Goal: Communication & Community: Answer question/provide support

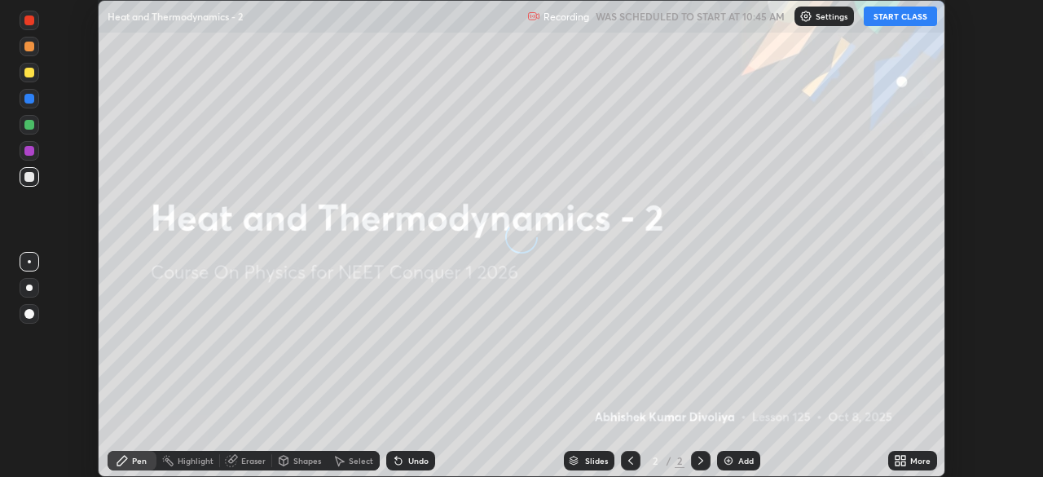
scroll to position [477, 1043]
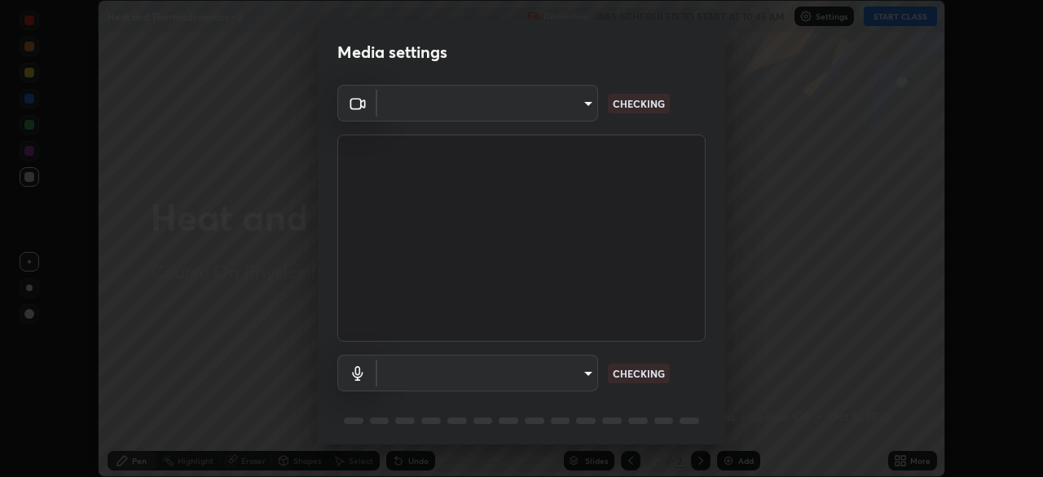
type input "6c2cbd707de14d6f22ad6aa38dcece7be3c4addb00b53b9d4bb55d2e14cdbb5a"
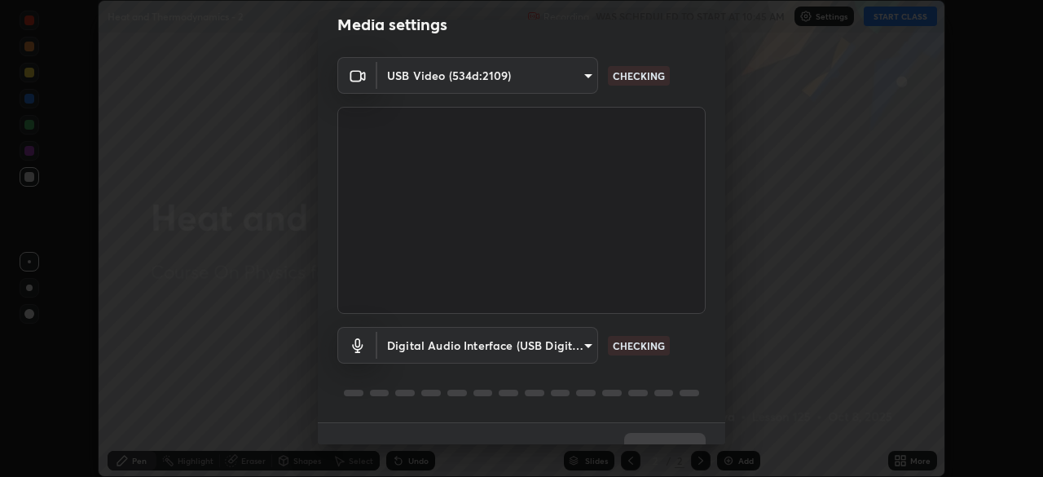
scroll to position [53, 0]
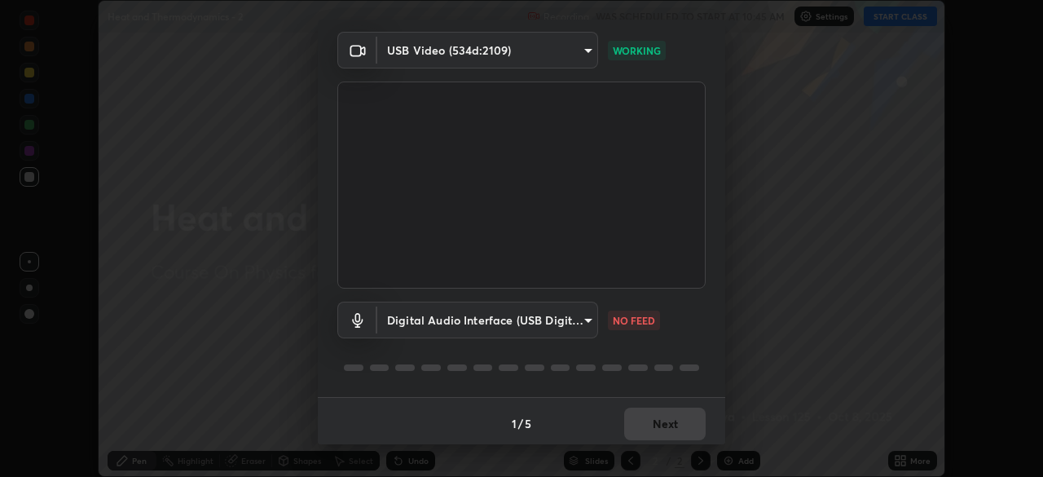
click at [587, 322] on body "Erase all Heat and Thermodynamics - 2 Recording WAS SCHEDULED TO START AT 10:45…" at bounding box center [521, 238] width 1043 height 477
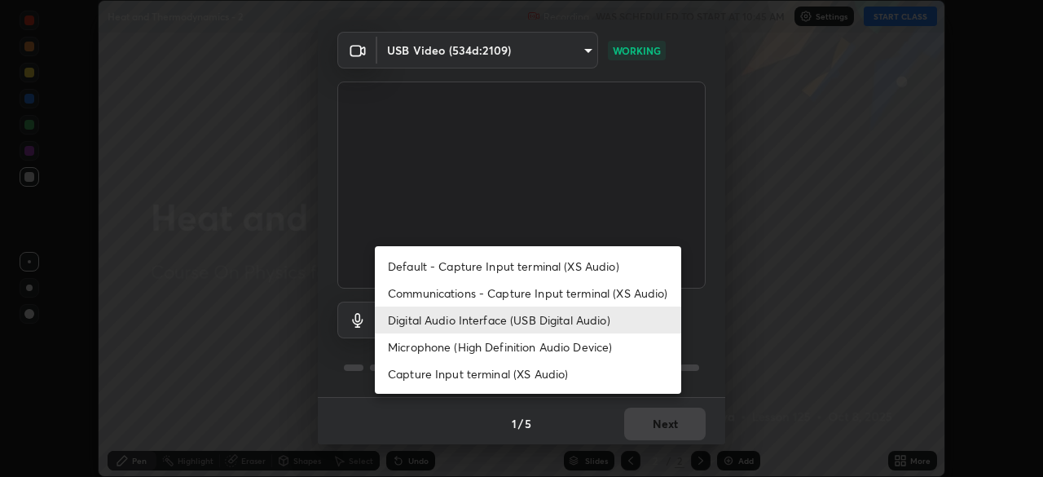
click at [538, 310] on li "Digital Audio Interface (USB Digital Audio)" at bounding box center [528, 320] width 307 height 27
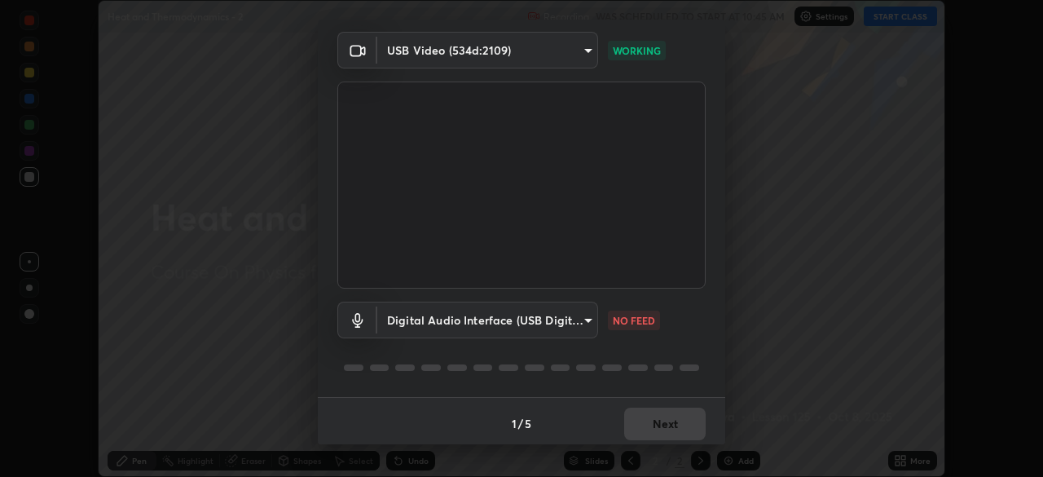
click at [543, 295] on li "Default - Capture Input terminal (XS Audio)" at bounding box center [490, 289] width 230 height 15
click at [571, 325] on body "Erase all Heat and Thermodynamics - 2 Recording WAS SCHEDULED TO START AT 10:45…" at bounding box center [521, 238] width 1043 height 477
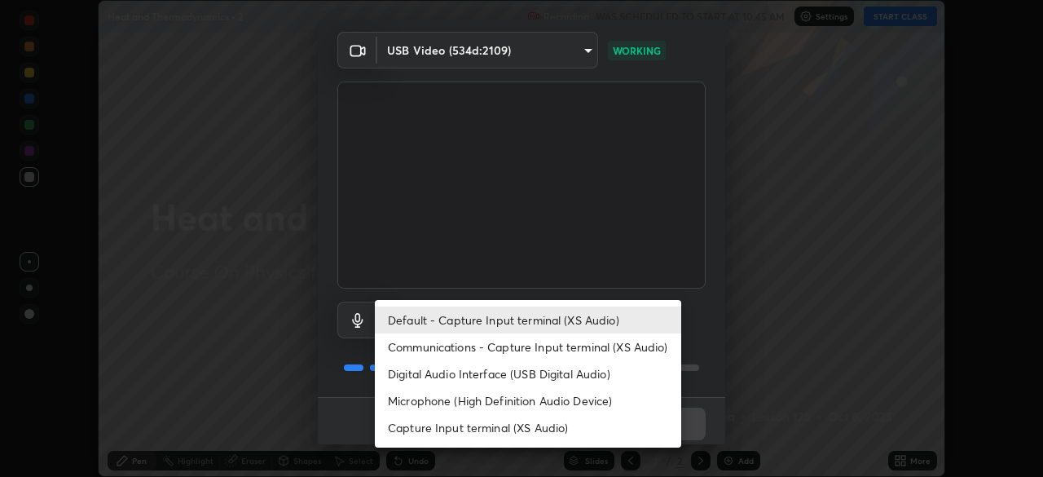
click at [529, 371] on li "Digital Audio Interface (USB Digital Audio)" at bounding box center [528, 373] width 307 height 27
type input "a04182e21108c85d7916f07b11aecbae7481a943fa3278afba10e3a8588275b1"
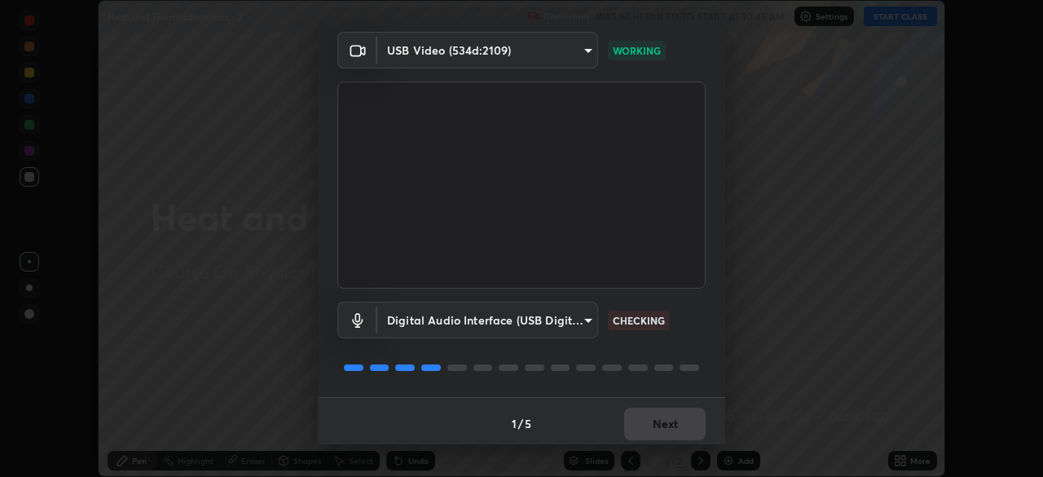
scroll to position [58, 0]
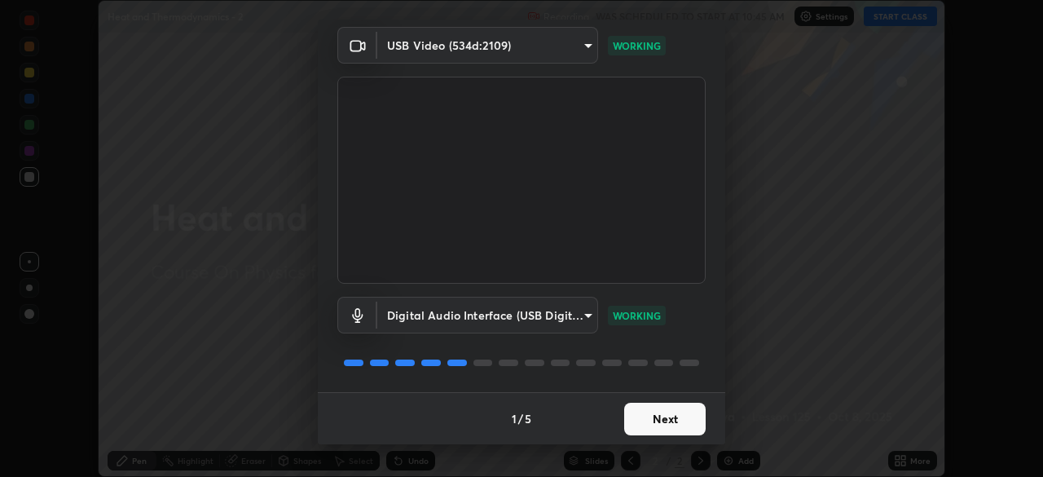
click at [669, 421] on button "Next" at bounding box center [665, 419] width 82 height 33
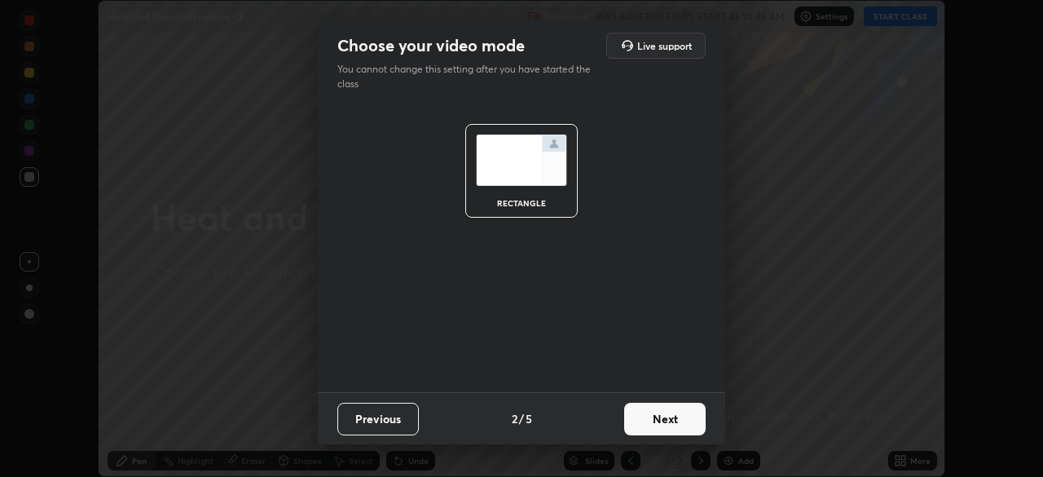
click at [679, 421] on button "Next" at bounding box center [665, 419] width 82 height 33
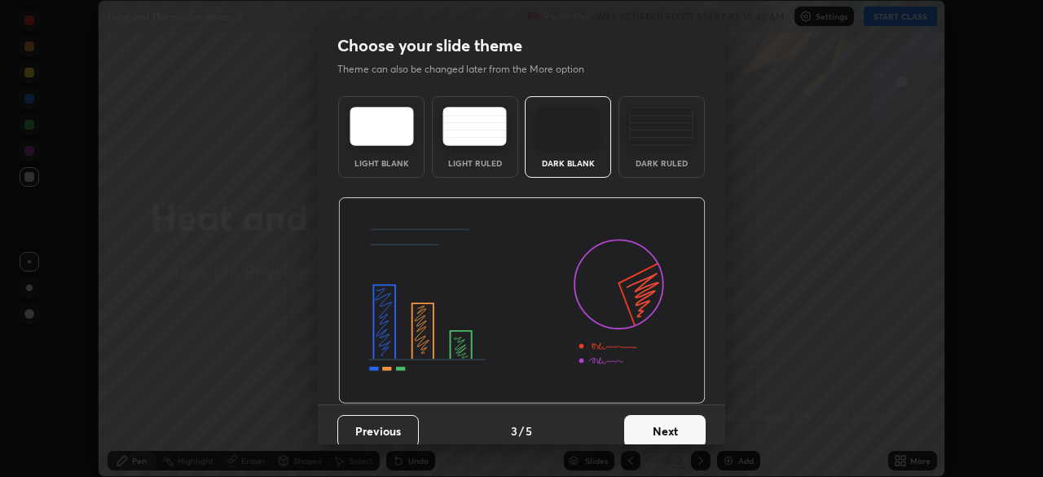
click at [698, 417] on button "Next" at bounding box center [665, 431] width 82 height 33
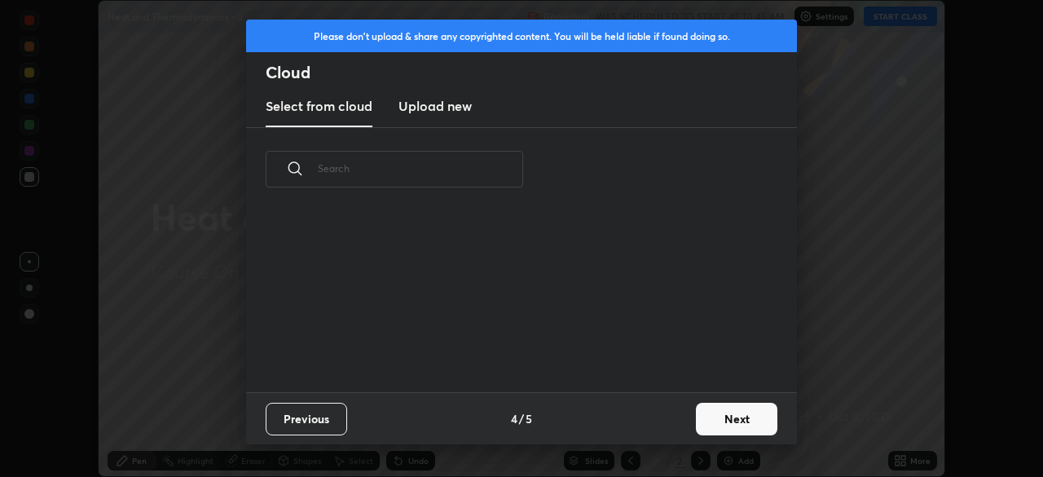
click at [719, 412] on button "Next" at bounding box center [737, 419] width 82 height 33
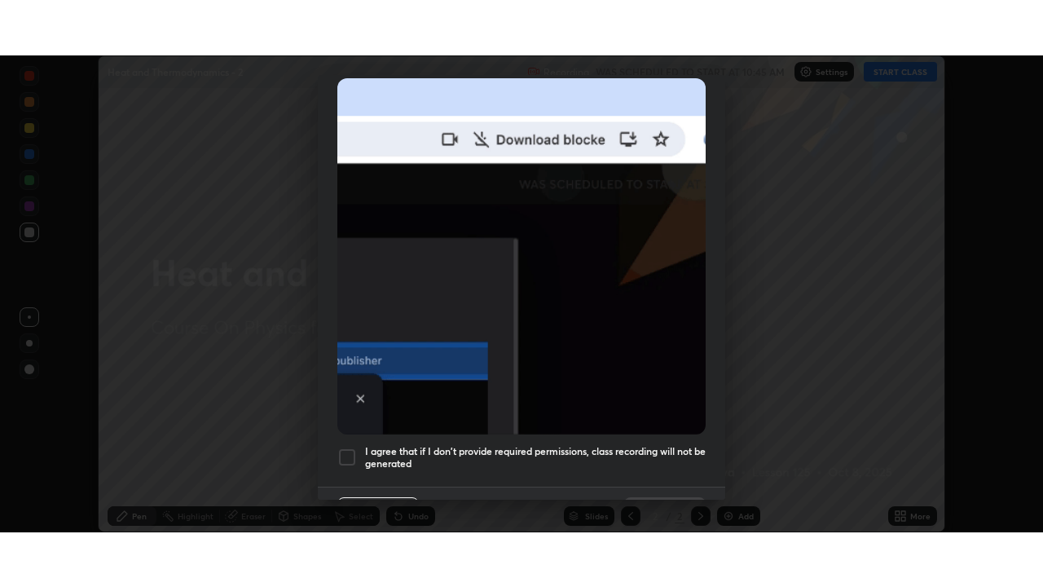
scroll to position [383, 0]
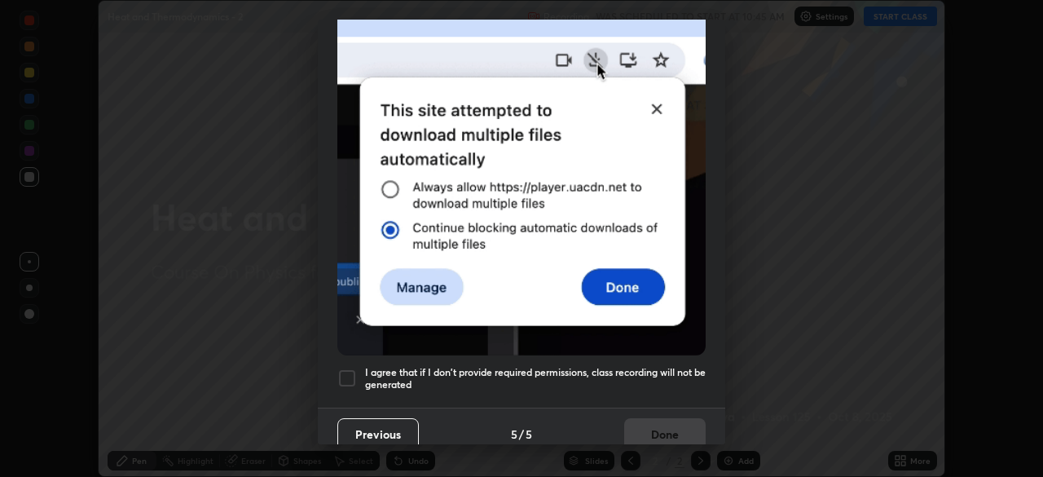
click at [577, 366] on h5 "I agree that if I don't provide required permissions, class recording will not …" at bounding box center [535, 378] width 341 height 25
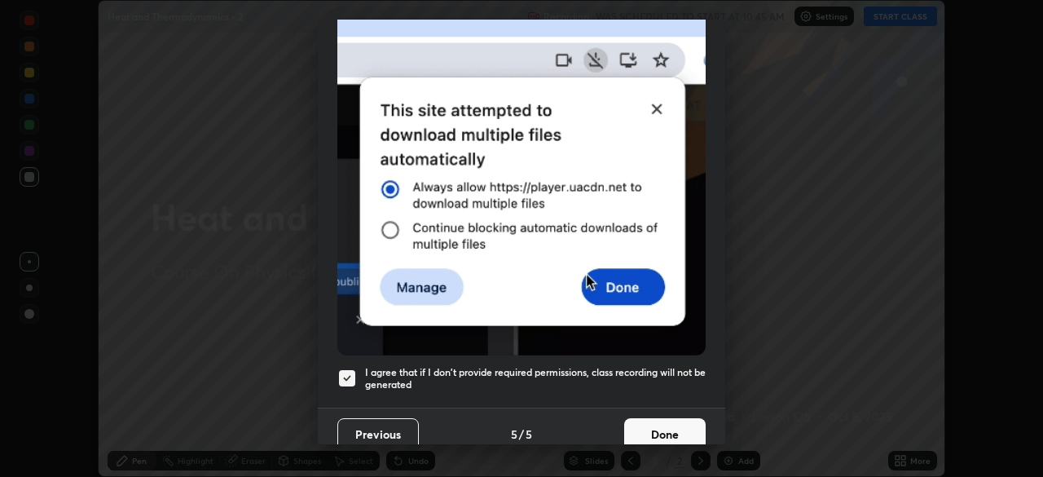
click at [659, 431] on button "Done" at bounding box center [665, 434] width 82 height 33
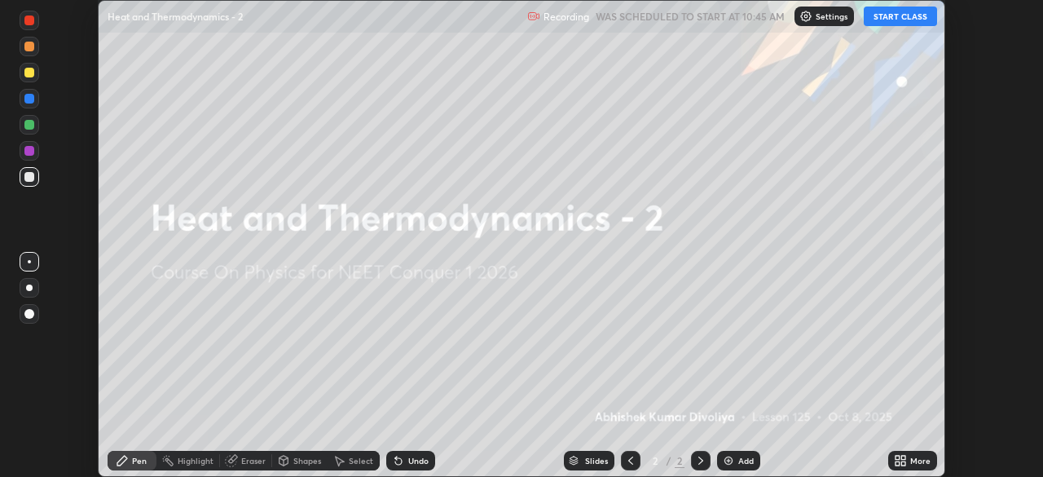
click at [907, 15] on button "START CLASS" at bounding box center [900, 17] width 73 height 20
click at [911, 462] on div "More" at bounding box center [921, 460] width 20 height 8
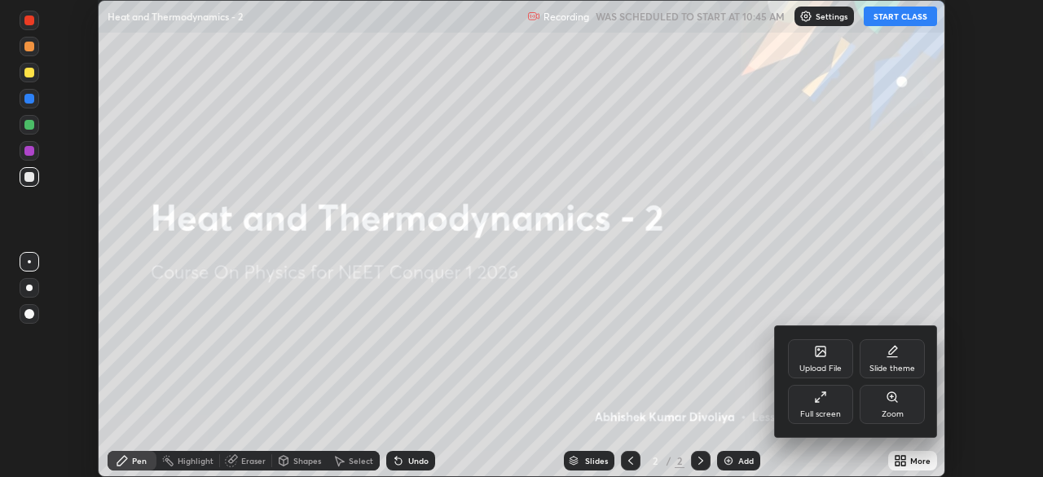
click at [828, 412] on div "Full screen" at bounding box center [821, 414] width 41 height 8
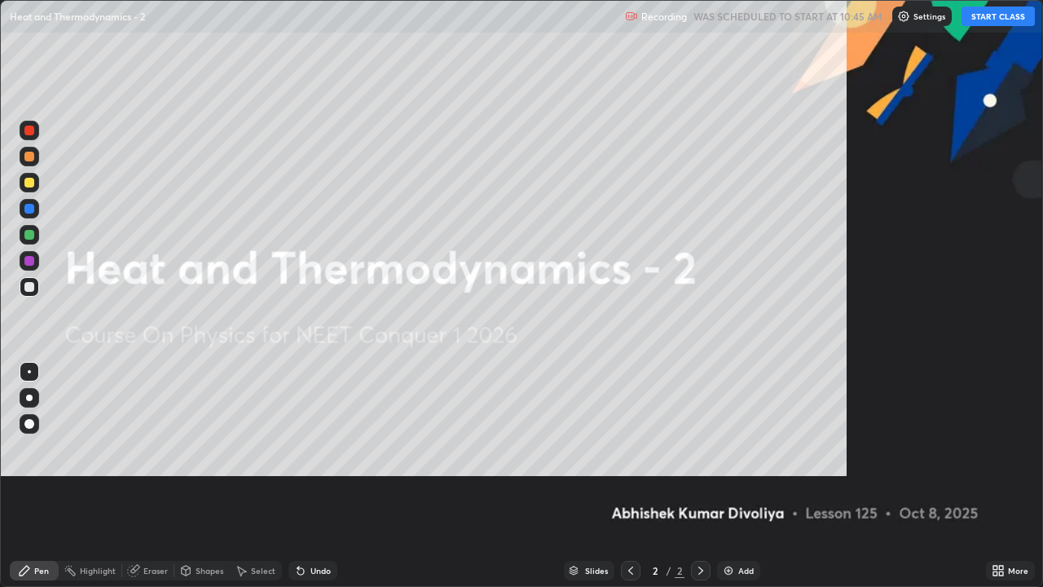
scroll to position [587, 1043]
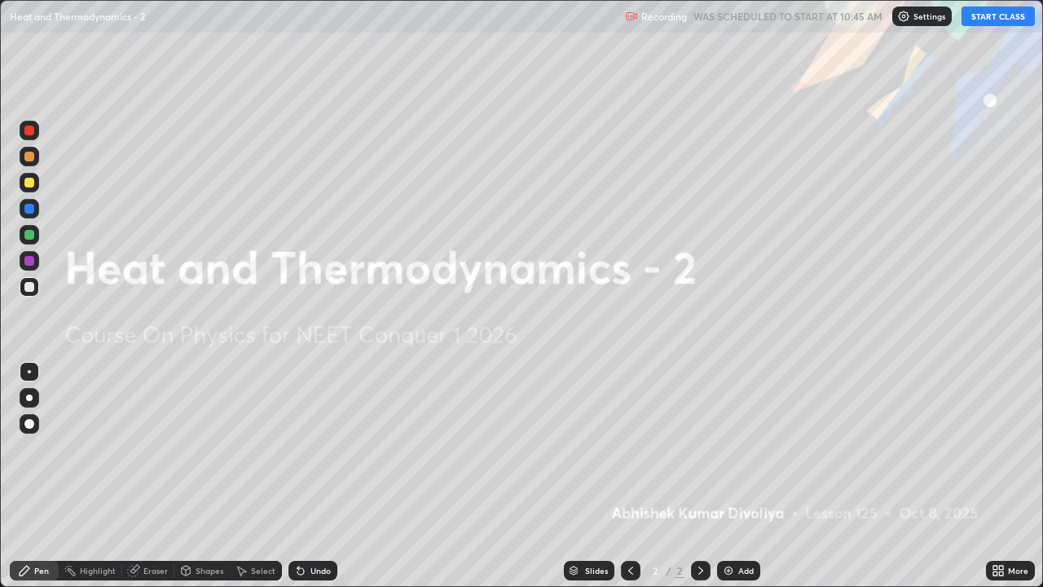
click at [33, 186] on div at bounding box center [29, 183] width 10 height 10
click at [32, 426] on div at bounding box center [29, 424] width 10 height 10
click at [726, 476] on img at bounding box center [728, 570] width 13 height 13
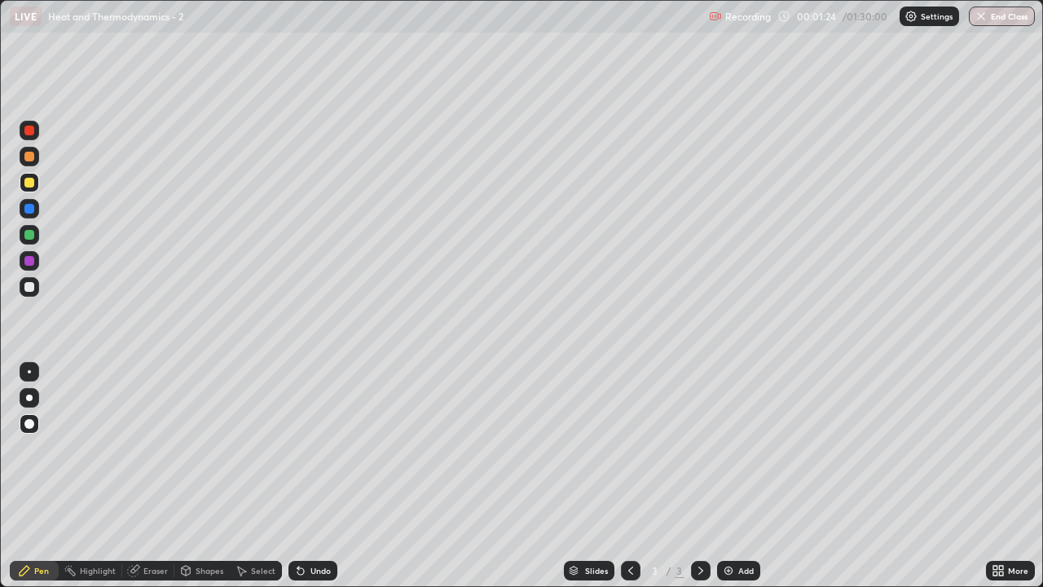
click at [32, 236] on div at bounding box center [29, 235] width 10 height 10
click at [35, 156] on div at bounding box center [30, 157] width 20 height 20
click at [28, 287] on div at bounding box center [29, 287] width 10 height 10
click at [731, 476] on img at bounding box center [728, 570] width 13 height 13
click at [33, 183] on div at bounding box center [29, 183] width 10 height 10
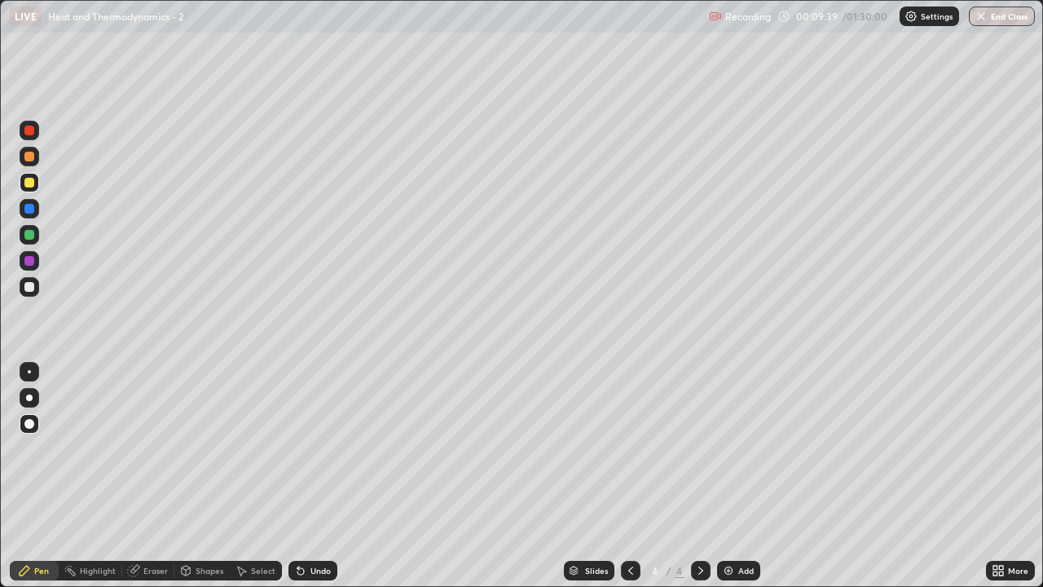
click at [29, 288] on div at bounding box center [29, 287] width 10 height 10
click at [29, 236] on div at bounding box center [29, 235] width 10 height 10
click at [25, 160] on div at bounding box center [29, 157] width 10 height 10
click at [32, 290] on div at bounding box center [29, 287] width 10 height 10
click at [314, 476] on div "Undo" at bounding box center [321, 571] width 20 height 8
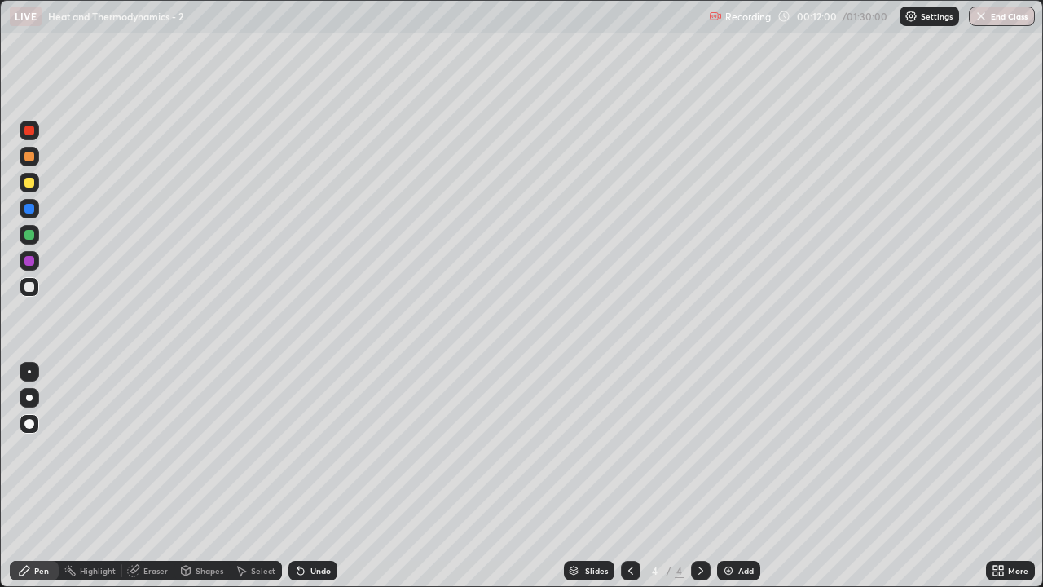
click at [317, 476] on div "Undo" at bounding box center [321, 571] width 20 height 8
click at [320, 476] on div "Undo" at bounding box center [321, 571] width 20 height 8
click at [322, 476] on div "Undo" at bounding box center [321, 571] width 20 height 8
click at [320, 476] on div "Undo" at bounding box center [321, 571] width 20 height 8
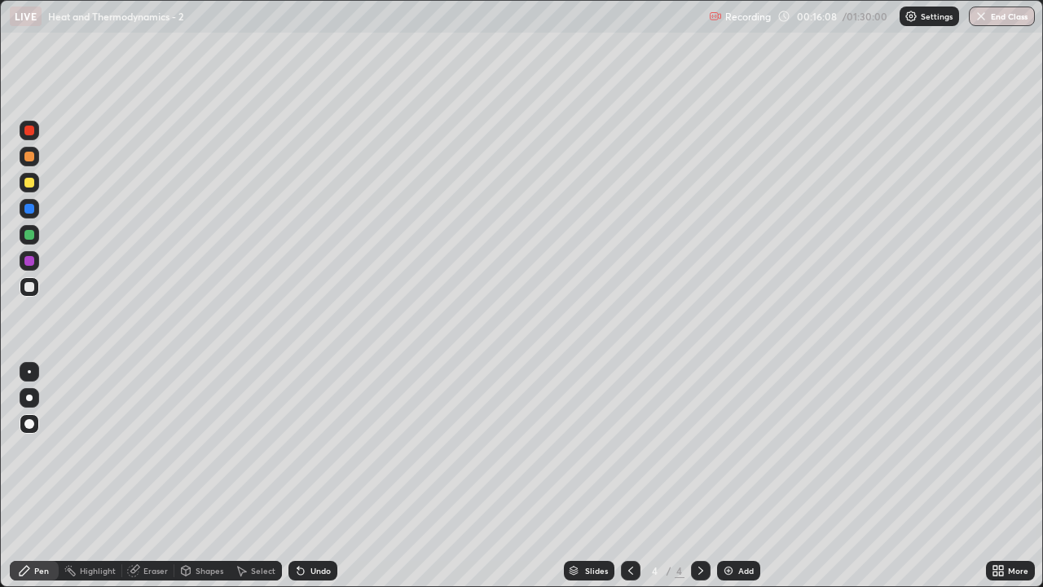
click at [743, 476] on div "Add" at bounding box center [746, 571] width 15 height 8
click at [28, 186] on div at bounding box center [29, 183] width 10 height 10
click at [204, 476] on div "Shapes" at bounding box center [210, 571] width 28 height 8
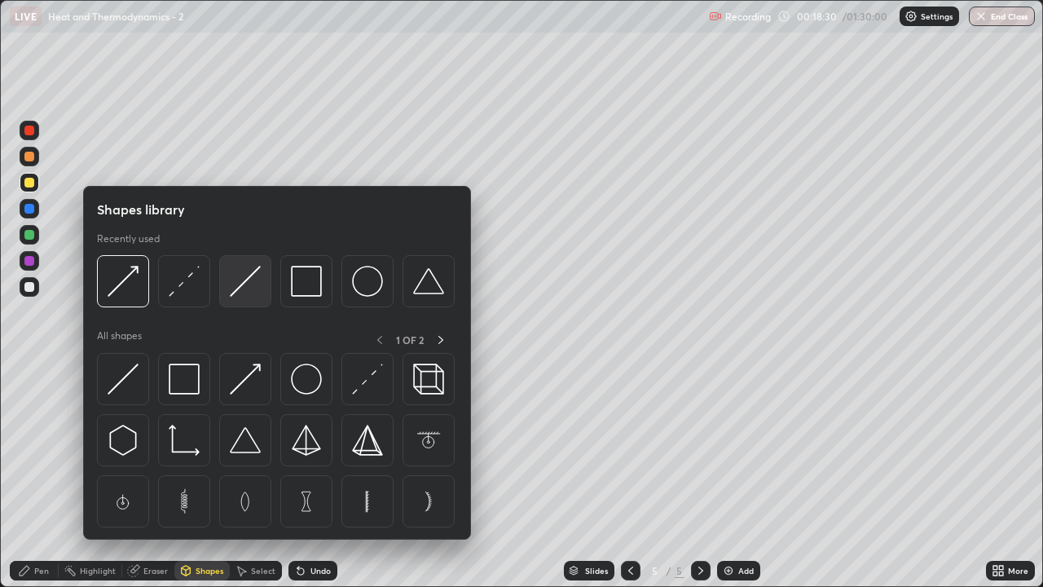
click at [247, 289] on img at bounding box center [245, 281] width 31 height 31
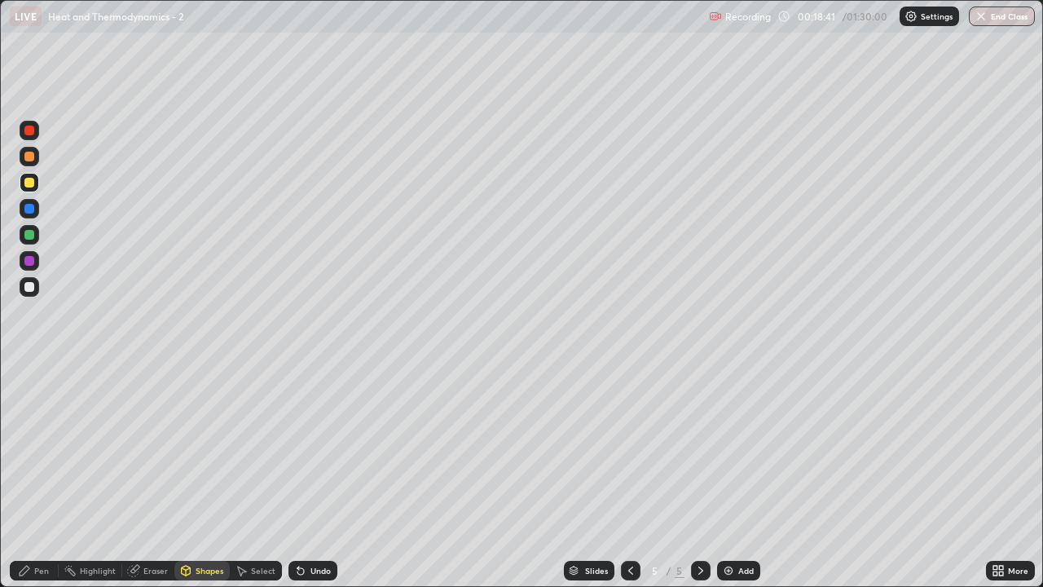
click at [205, 476] on div "Shapes" at bounding box center [201, 571] width 55 height 20
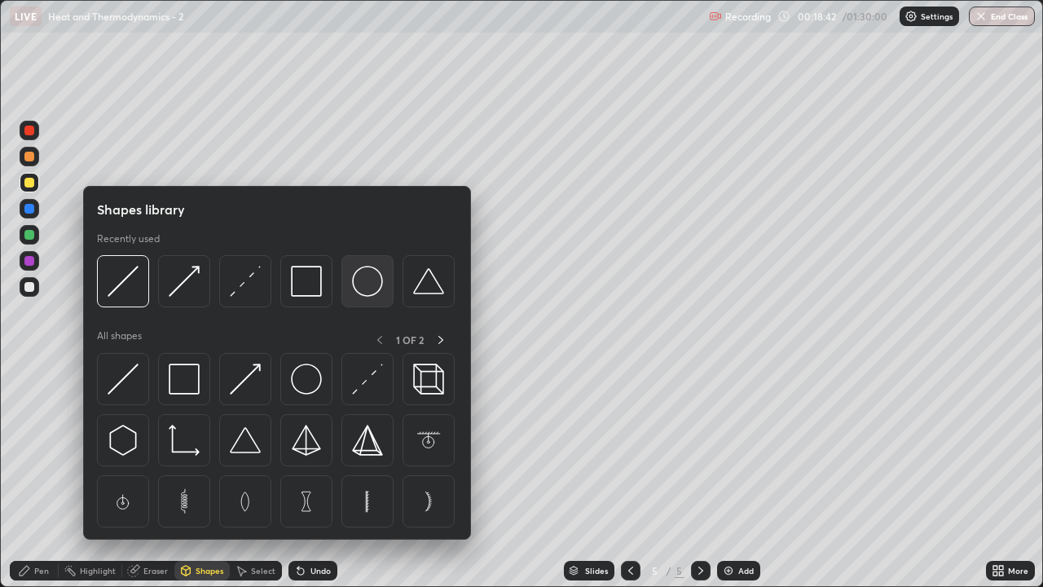
click at [364, 284] on img at bounding box center [367, 281] width 31 height 31
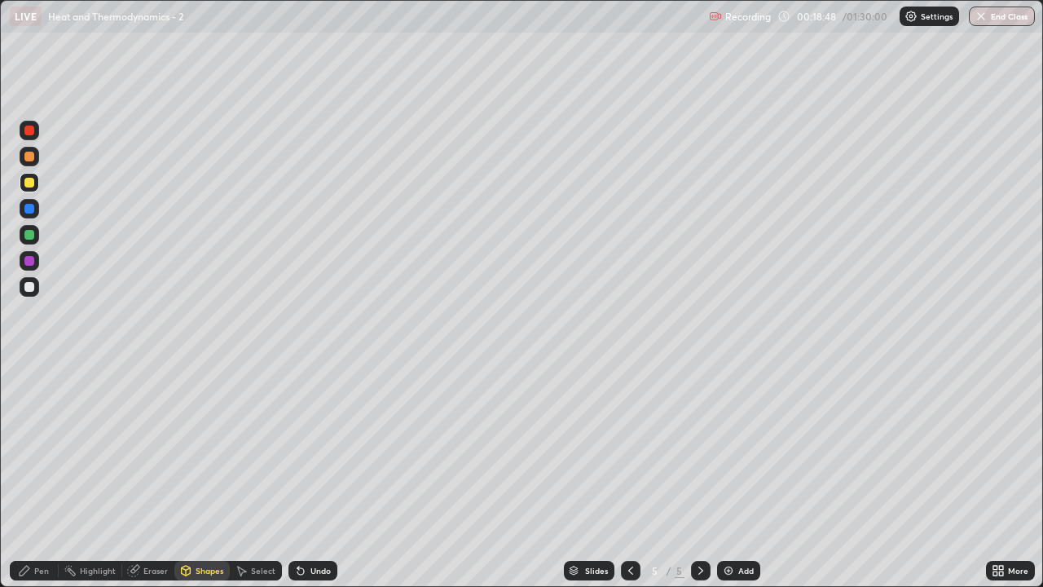
click at [31, 286] on div at bounding box center [29, 287] width 10 height 10
click at [46, 476] on div "Pen" at bounding box center [34, 571] width 49 height 20
click at [27, 237] on div at bounding box center [29, 235] width 10 height 10
click at [735, 476] on div "Add" at bounding box center [738, 571] width 43 height 20
click at [207, 476] on div "Shapes" at bounding box center [210, 571] width 28 height 8
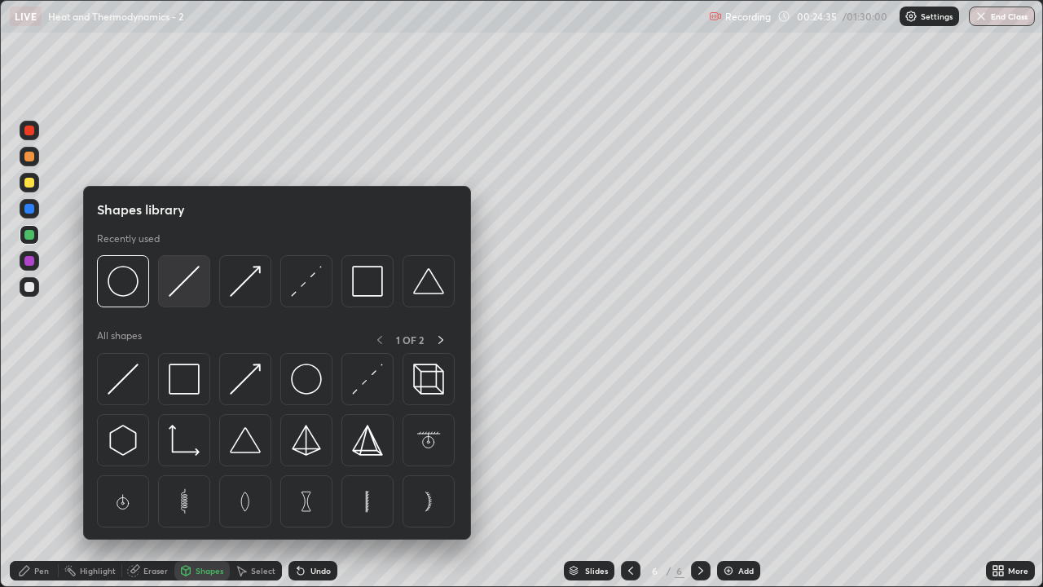
click at [183, 293] on img at bounding box center [184, 281] width 31 height 31
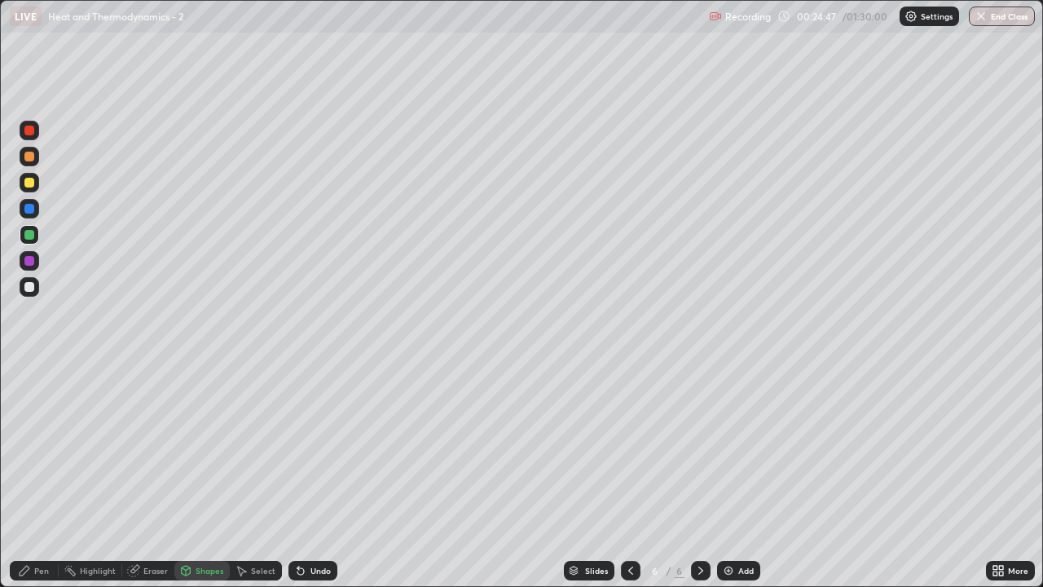
click at [28, 284] on div at bounding box center [29, 287] width 10 height 10
click at [39, 476] on div "Pen" at bounding box center [41, 571] width 15 height 8
click at [209, 476] on div "Shapes" at bounding box center [210, 571] width 28 height 8
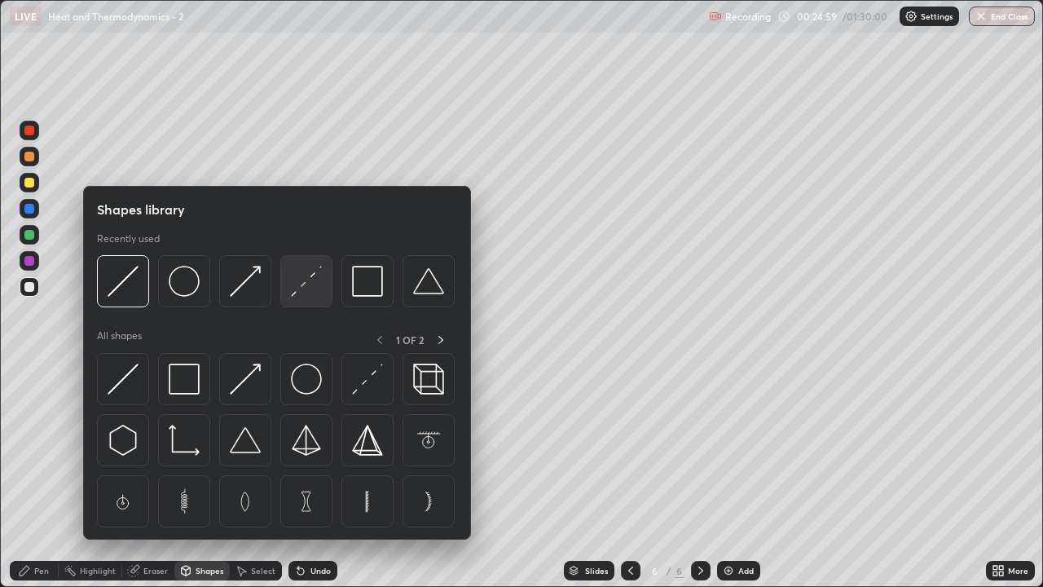
click at [309, 291] on img at bounding box center [306, 281] width 31 height 31
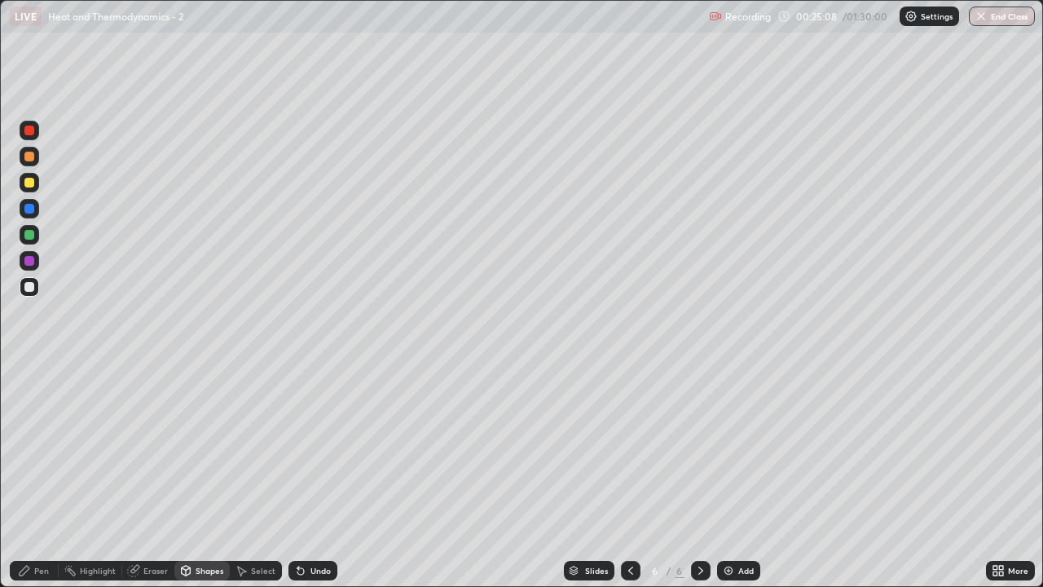
click at [29, 183] on div at bounding box center [29, 183] width 10 height 10
click at [47, 476] on div "Pen" at bounding box center [41, 571] width 15 height 8
click at [321, 476] on div "Undo" at bounding box center [321, 571] width 20 height 8
click at [315, 476] on div "Undo" at bounding box center [313, 571] width 49 height 20
click at [316, 476] on div "Undo" at bounding box center [313, 571] width 49 height 20
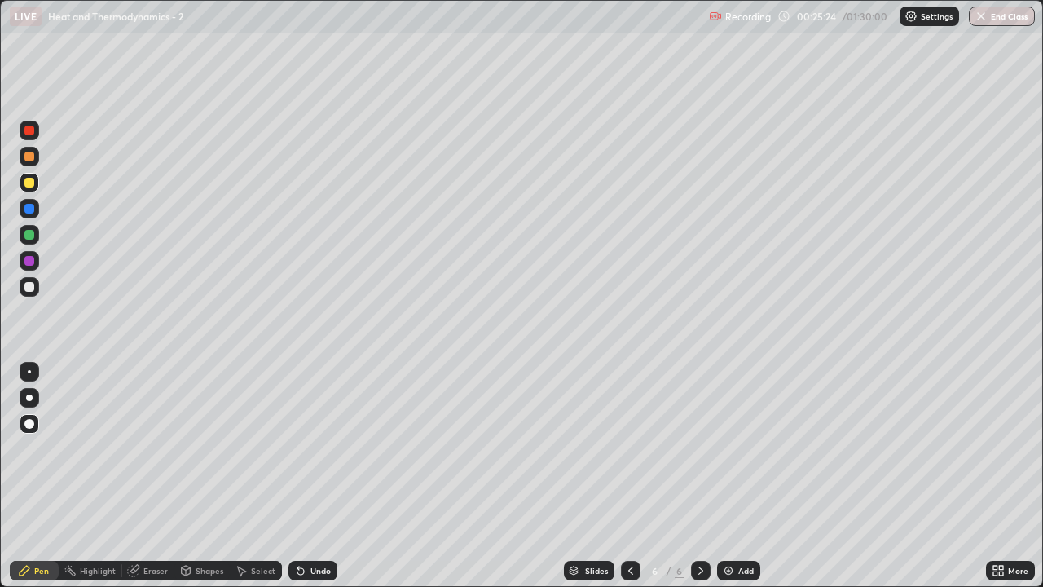
click at [319, 476] on div "Undo" at bounding box center [313, 571] width 49 height 20
click at [320, 476] on div "Undo" at bounding box center [313, 571] width 49 height 20
click at [319, 476] on div "Undo" at bounding box center [321, 571] width 20 height 8
click at [320, 476] on div "Undo" at bounding box center [321, 571] width 20 height 8
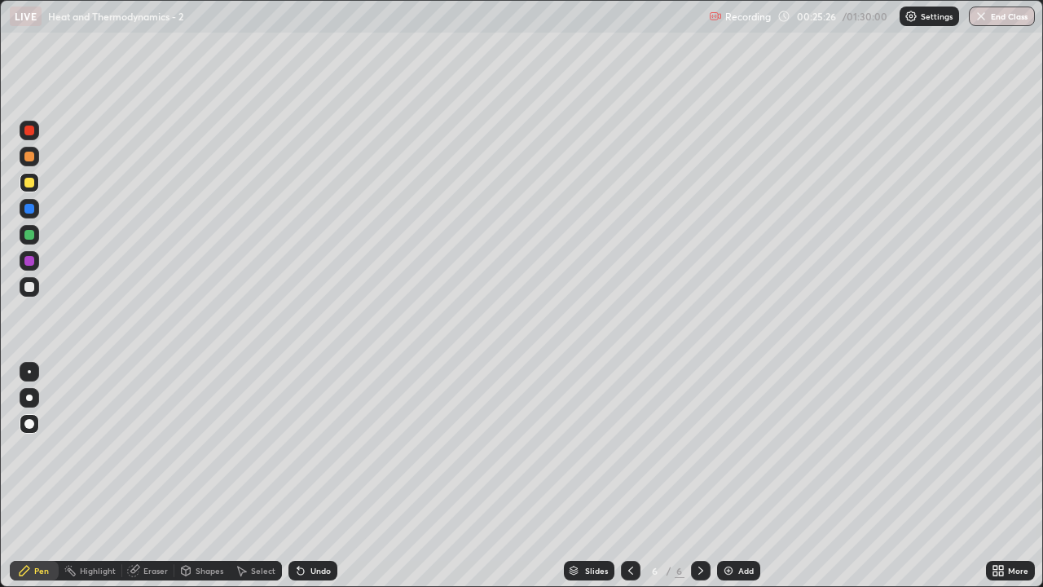
click at [320, 476] on div "Undo" at bounding box center [321, 571] width 20 height 8
click at [321, 476] on div "Undo" at bounding box center [321, 571] width 20 height 8
click at [320, 476] on div "Undo" at bounding box center [321, 571] width 20 height 8
click at [318, 476] on div "Undo" at bounding box center [313, 571] width 49 height 20
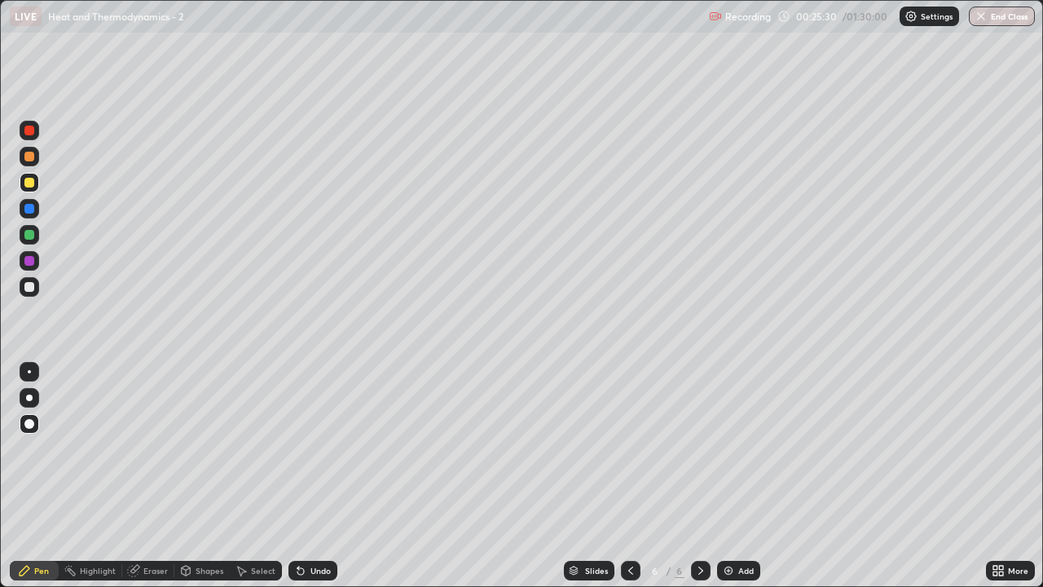
click at [152, 476] on div "Eraser" at bounding box center [155, 571] width 24 height 8
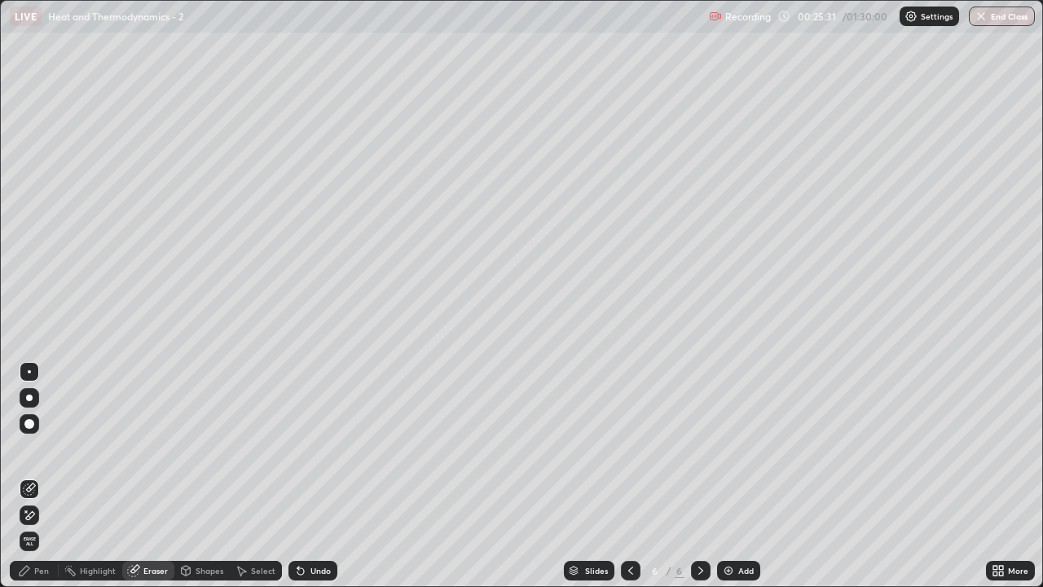
click at [194, 476] on div "Shapes" at bounding box center [201, 571] width 55 height 20
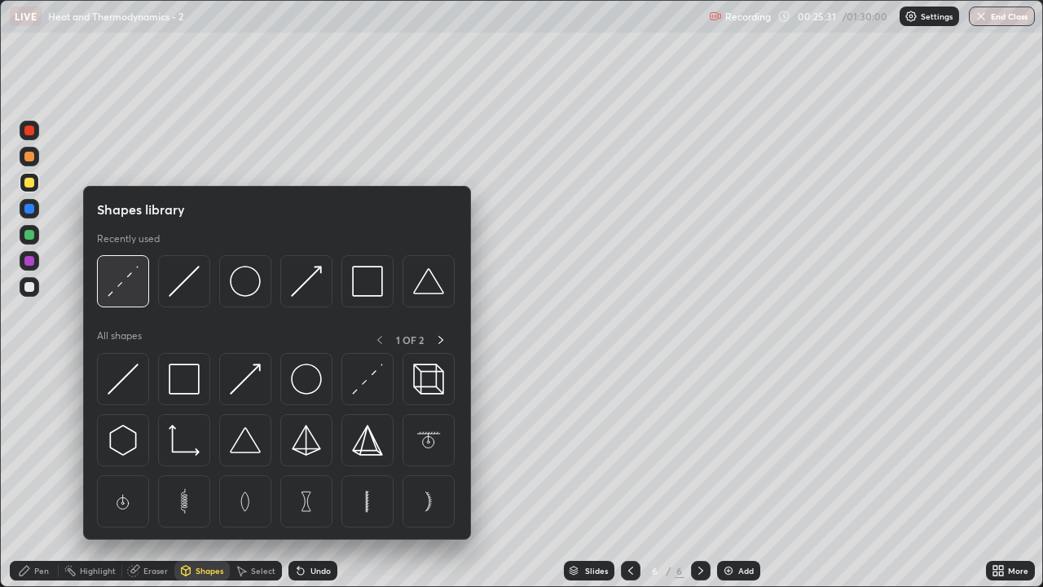
click at [132, 297] on div at bounding box center [123, 281] width 52 height 52
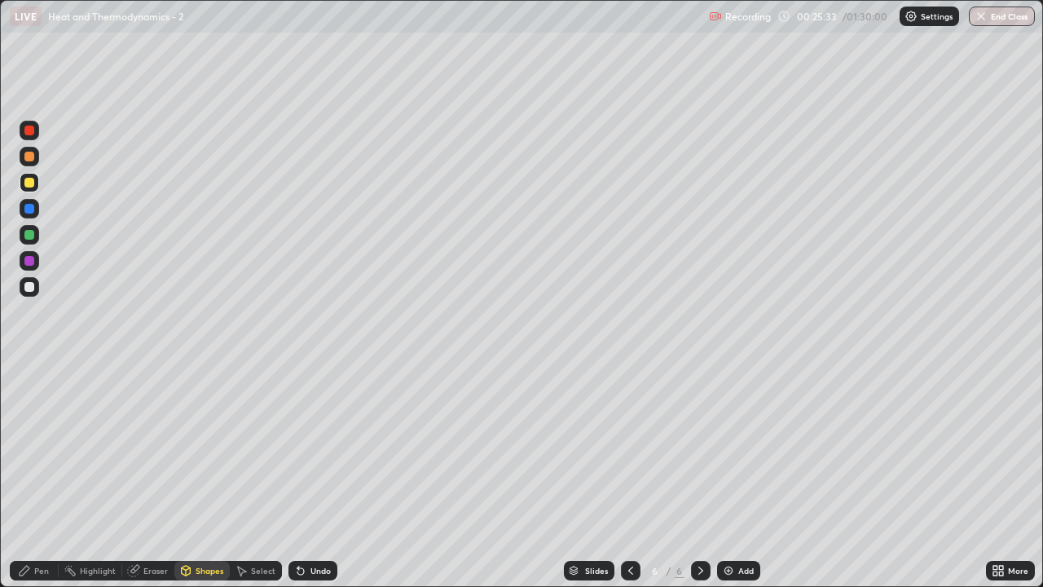
click at [38, 476] on div "Pen" at bounding box center [41, 571] width 15 height 8
click at [203, 476] on div "Shapes" at bounding box center [210, 571] width 28 height 8
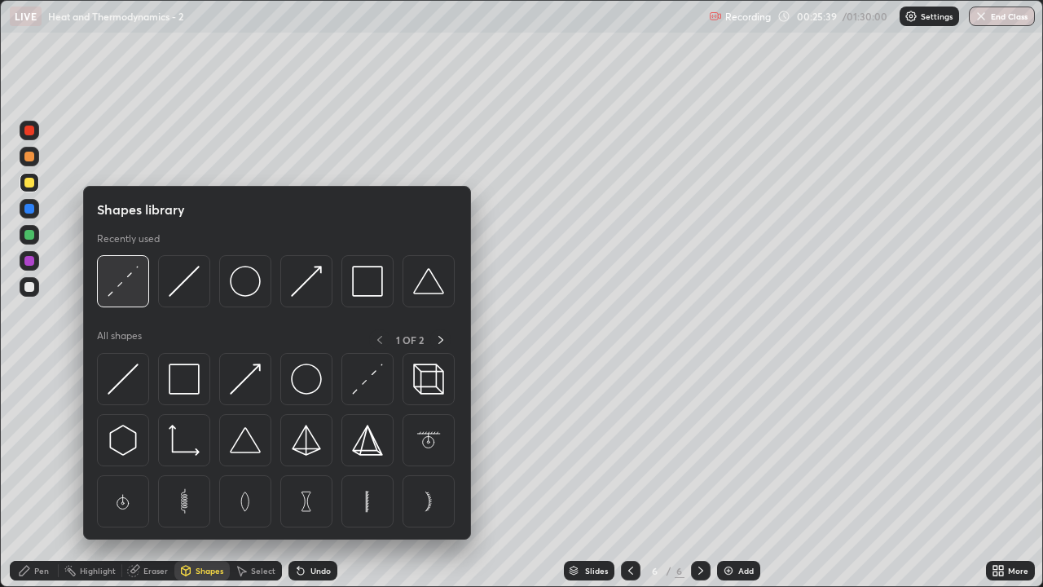
click at [138, 293] on img at bounding box center [123, 281] width 31 height 31
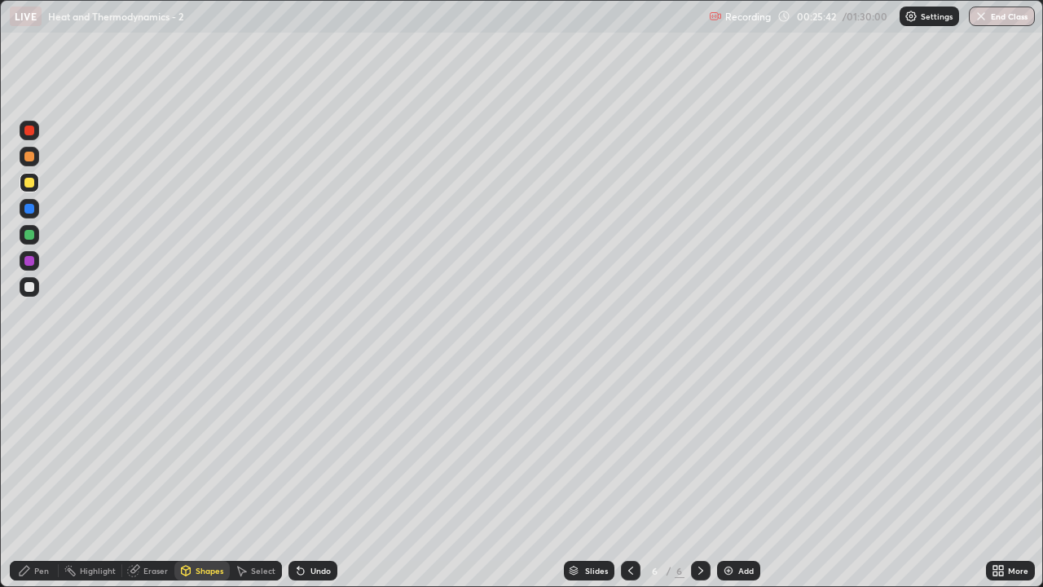
click at [42, 476] on div "Pen" at bounding box center [41, 571] width 15 height 8
click at [33, 238] on div at bounding box center [29, 235] width 10 height 10
click at [33, 160] on div at bounding box center [29, 157] width 10 height 10
click at [29, 290] on div at bounding box center [29, 287] width 10 height 10
click at [33, 212] on div at bounding box center [29, 209] width 10 height 10
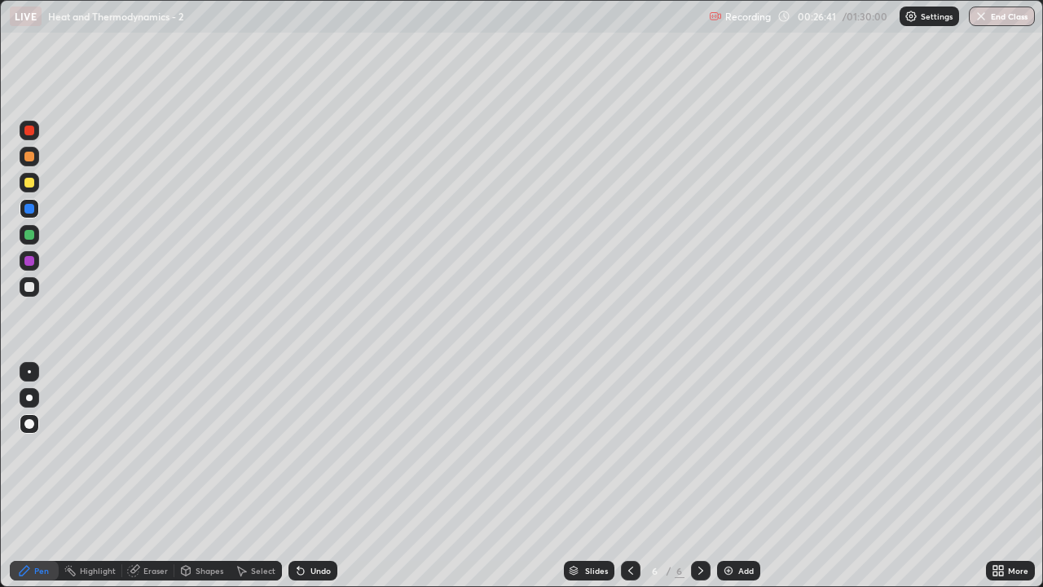
click at [32, 237] on div at bounding box center [29, 235] width 10 height 10
click at [29, 157] on div at bounding box center [29, 157] width 10 height 10
click at [323, 476] on div "Undo" at bounding box center [321, 571] width 20 height 8
click at [324, 476] on div "Undo" at bounding box center [321, 571] width 20 height 8
click at [324, 476] on div "Undo" at bounding box center [313, 571] width 49 height 20
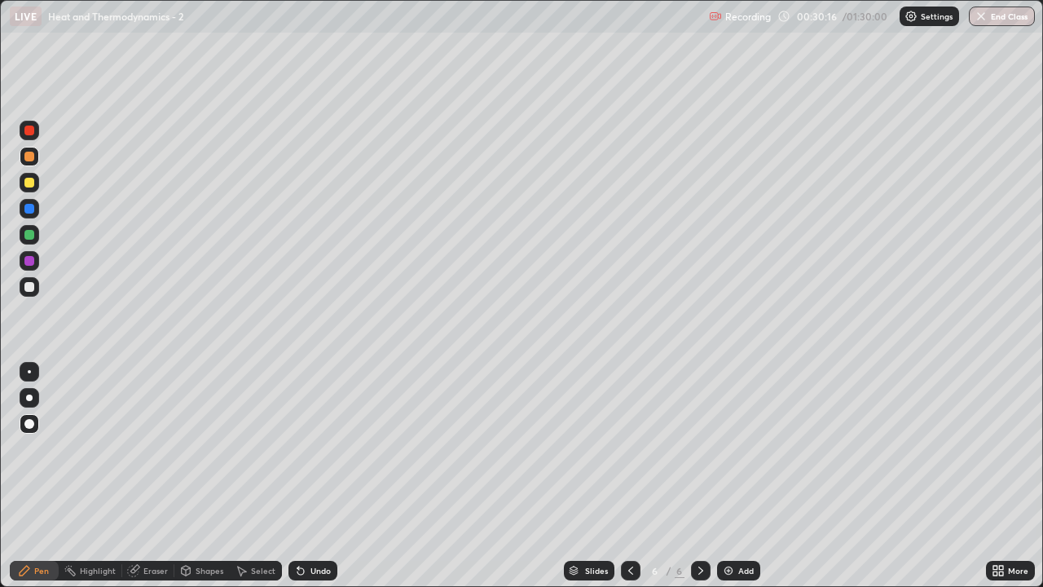
click at [730, 476] on img at bounding box center [728, 570] width 13 height 13
click at [31, 182] on div at bounding box center [29, 183] width 10 height 10
click at [33, 293] on div at bounding box center [30, 287] width 20 height 20
click at [731, 476] on img at bounding box center [728, 570] width 13 height 13
click at [33, 183] on div at bounding box center [29, 183] width 10 height 10
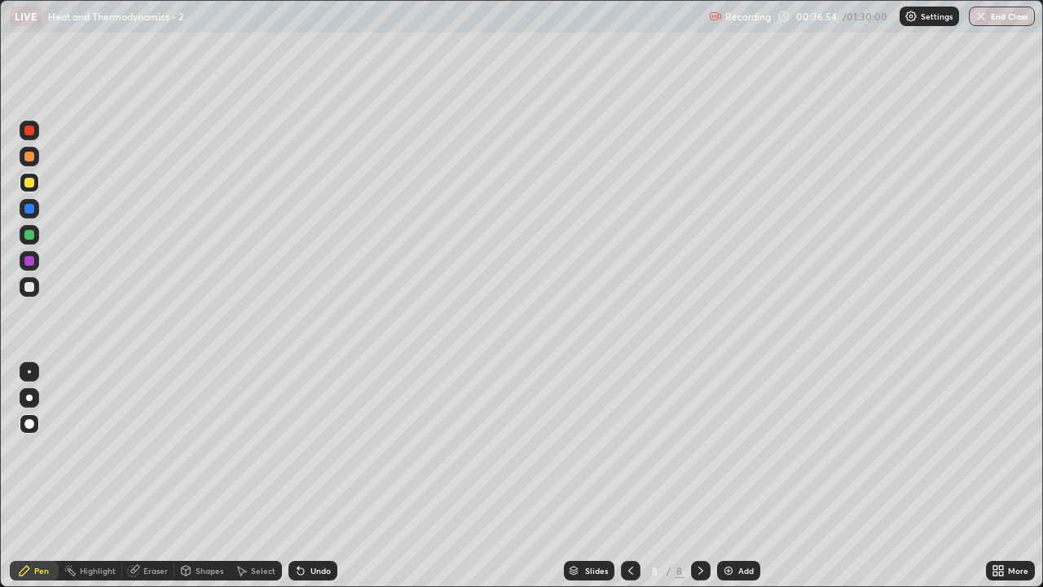
click at [203, 476] on div "Shapes" at bounding box center [210, 571] width 28 height 8
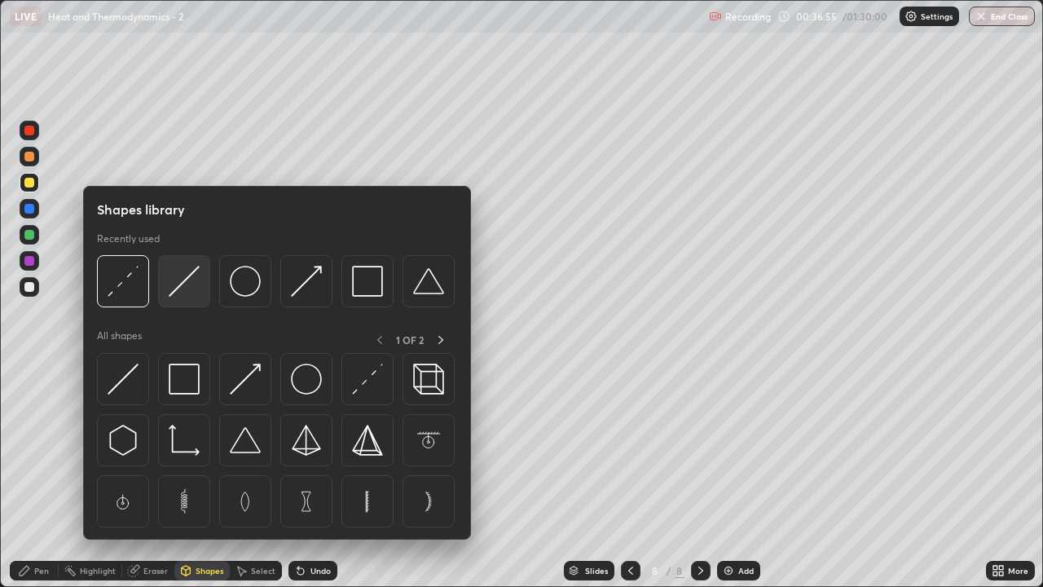
click at [187, 288] on img at bounding box center [184, 281] width 31 height 31
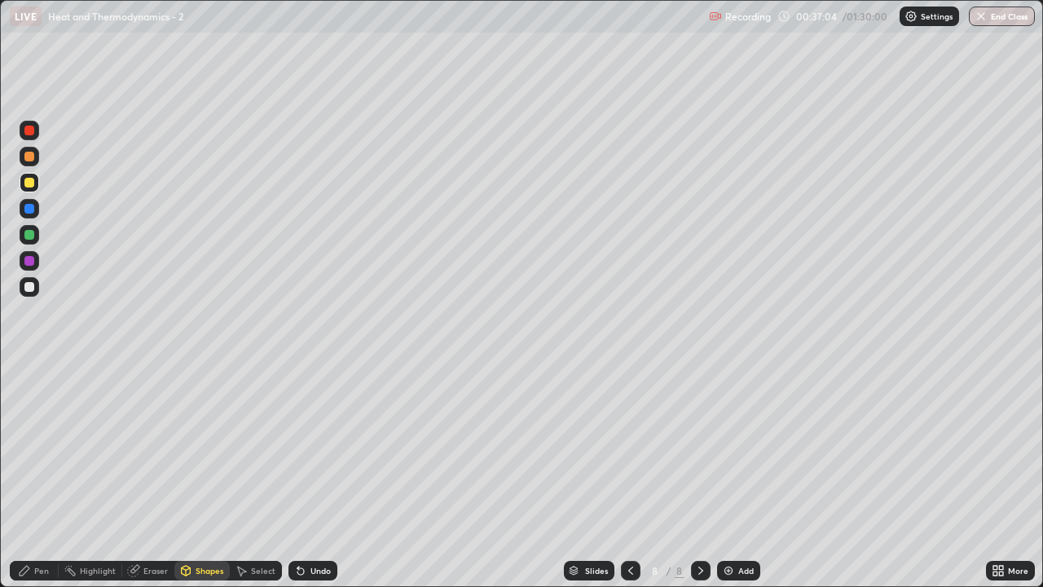
click at [210, 476] on div "Shapes" at bounding box center [210, 571] width 28 height 8
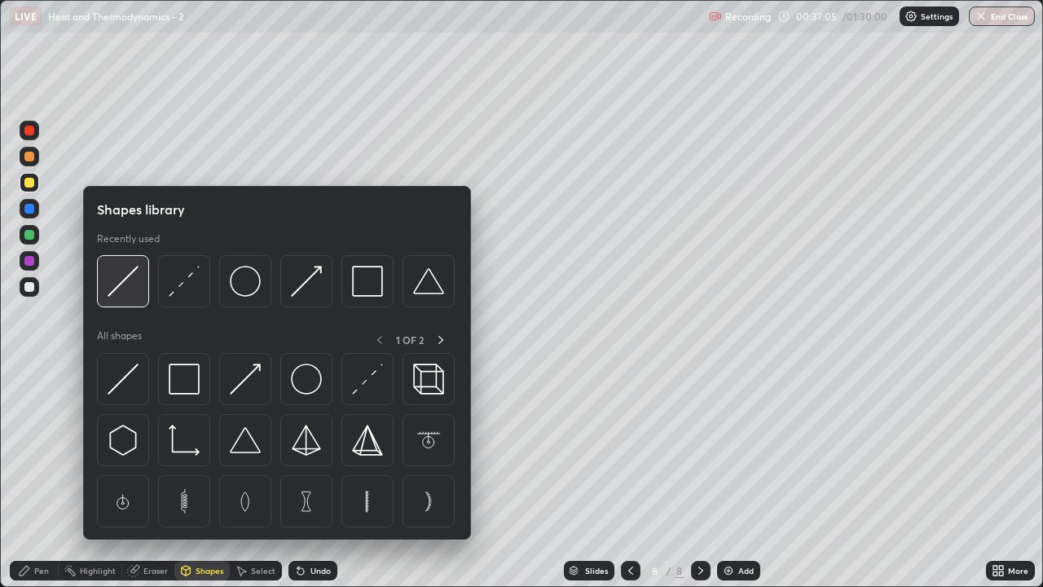
click at [132, 289] on img at bounding box center [123, 281] width 31 height 31
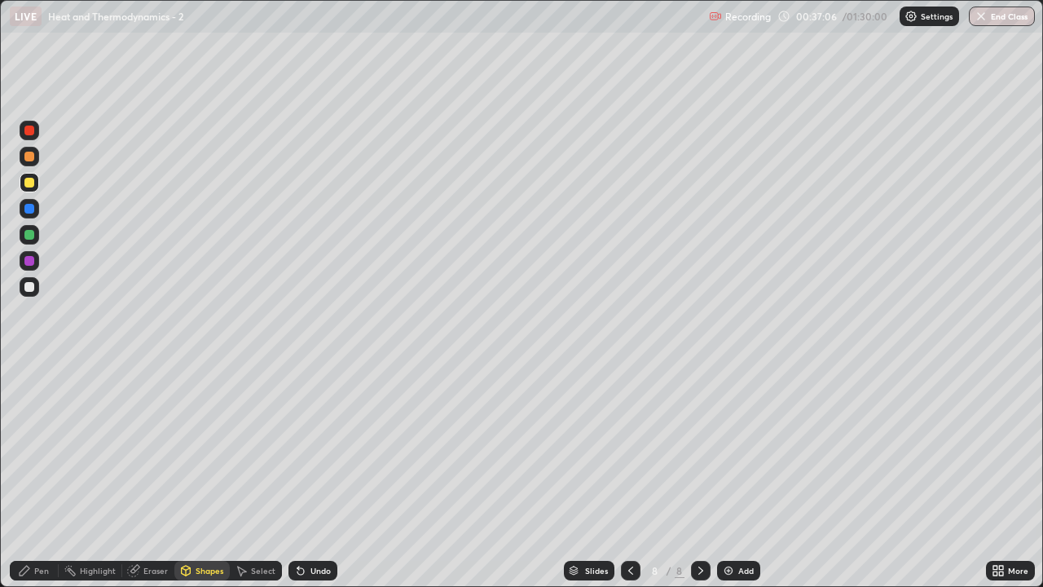
click at [36, 244] on div at bounding box center [30, 235] width 20 height 26
click at [206, 476] on div "Shapes" at bounding box center [210, 571] width 28 height 8
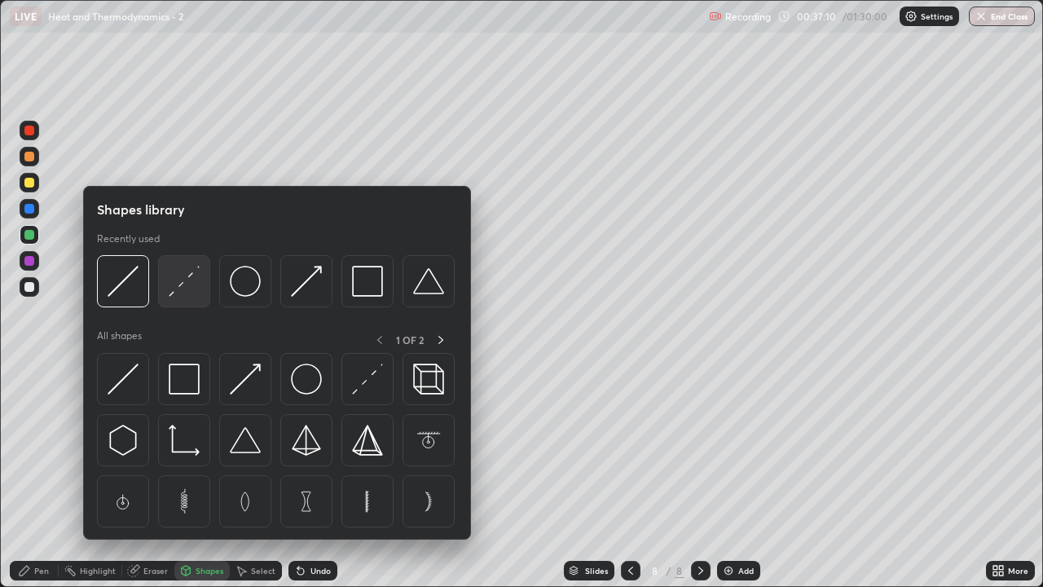
click at [193, 294] on img at bounding box center [184, 281] width 31 height 31
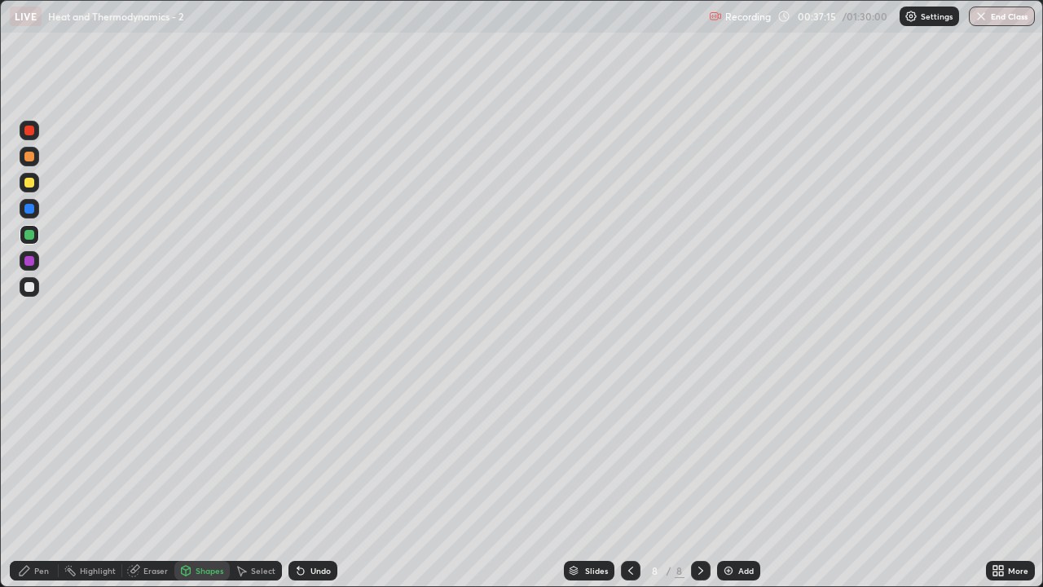
click at [29, 262] on div at bounding box center [29, 261] width 10 height 10
click at [205, 476] on div "Shapes" at bounding box center [201, 571] width 55 height 20
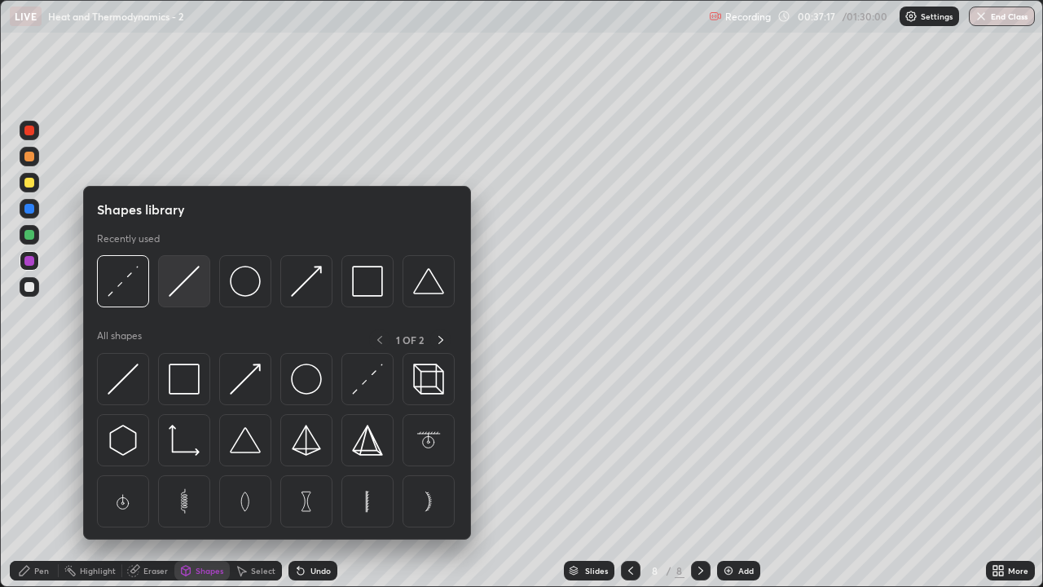
click at [194, 287] on img at bounding box center [184, 281] width 31 height 31
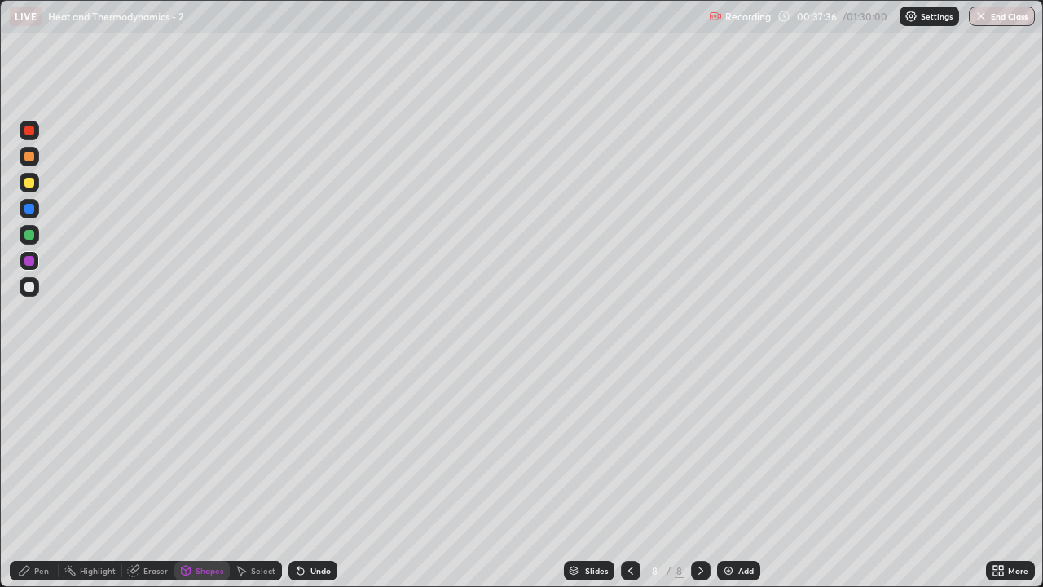
click at [41, 476] on div "Pen" at bounding box center [41, 571] width 15 height 8
click at [33, 290] on div at bounding box center [29, 287] width 10 height 10
click at [29, 162] on div at bounding box center [30, 157] width 20 height 20
click at [728, 476] on img at bounding box center [728, 570] width 13 height 13
click at [32, 181] on div at bounding box center [29, 183] width 10 height 10
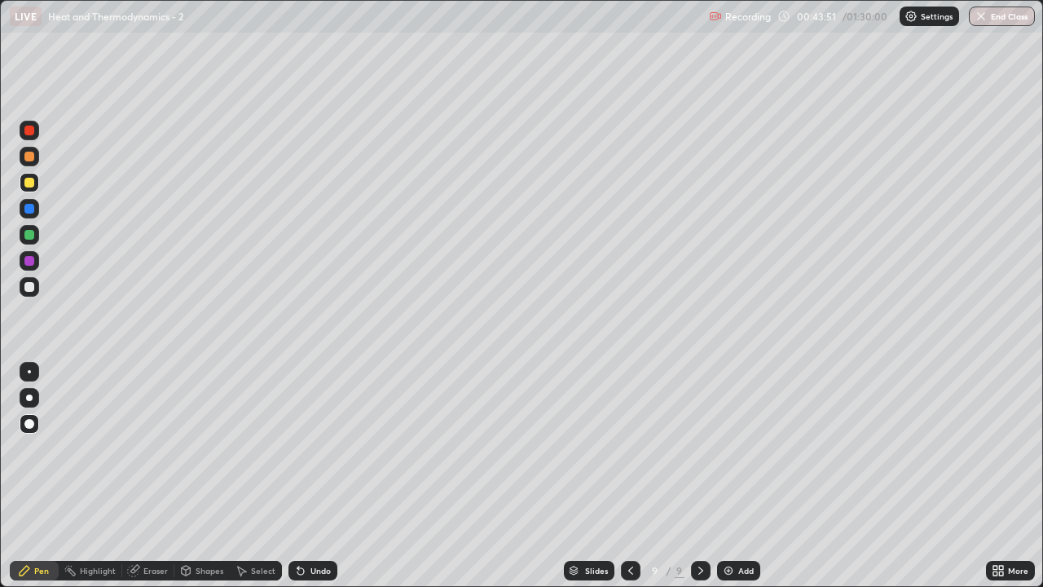
click at [210, 476] on div "Shapes" at bounding box center [210, 571] width 28 height 8
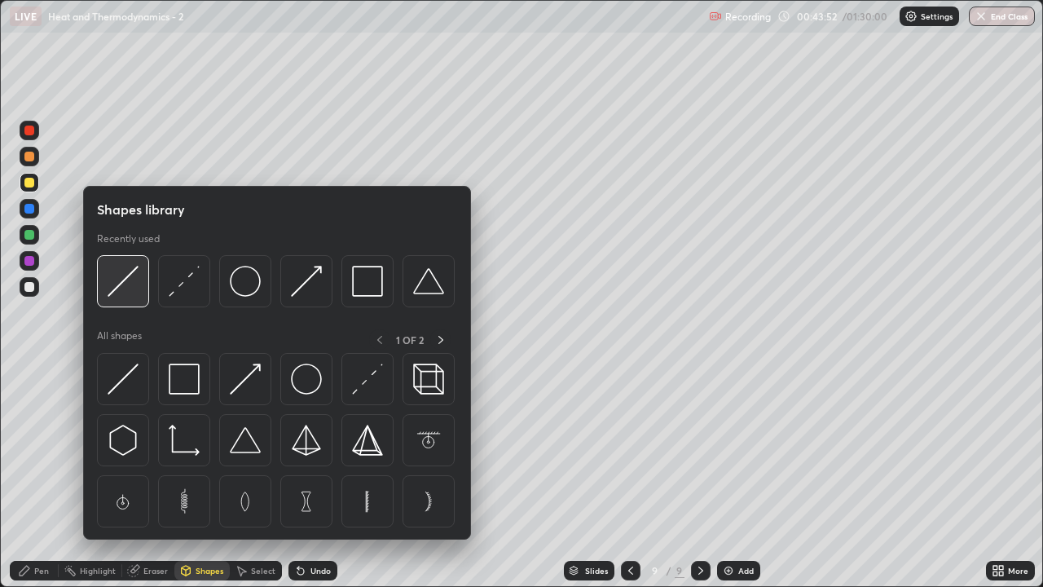
click at [130, 293] on img at bounding box center [123, 281] width 31 height 31
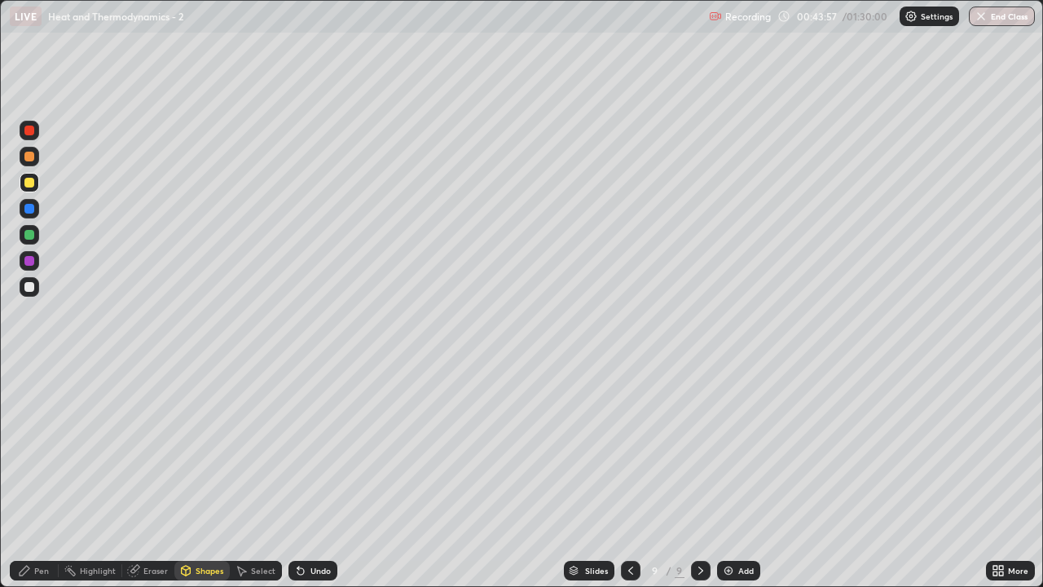
click at [32, 476] on div "Pen" at bounding box center [34, 571] width 49 height 20
click at [208, 476] on div "Shapes" at bounding box center [210, 571] width 28 height 8
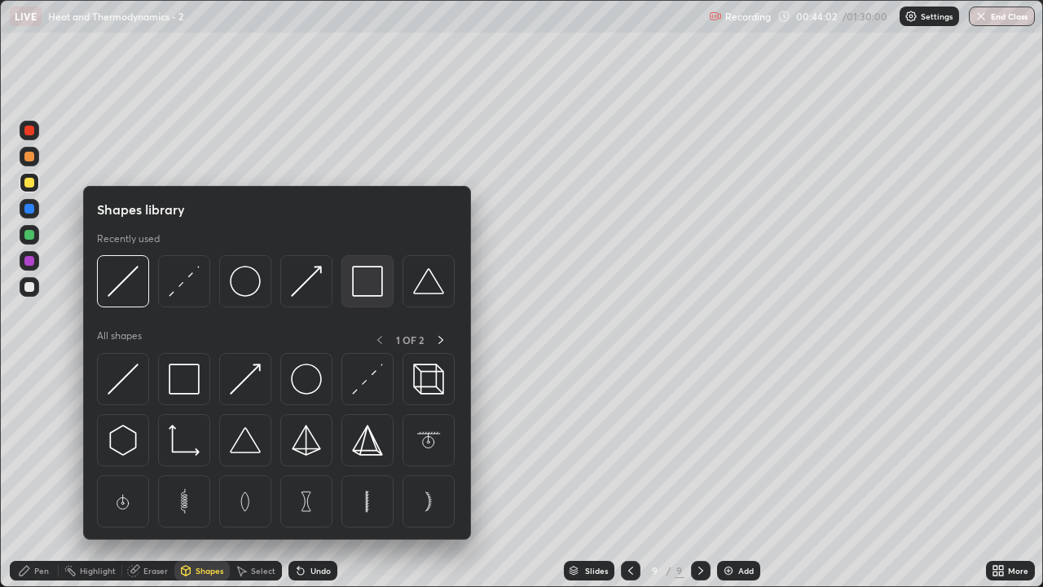
click at [373, 286] on img at bounding box center [367, 281] width 31 height 31
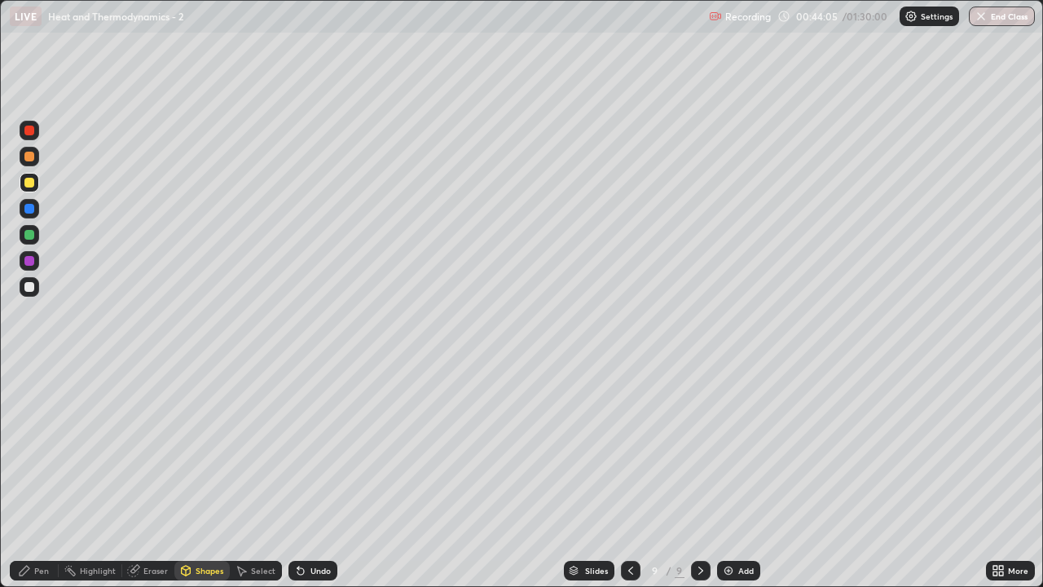
click at [205, 476] on div "Shapes" at bounding box center [210, 571] width 28 height 8
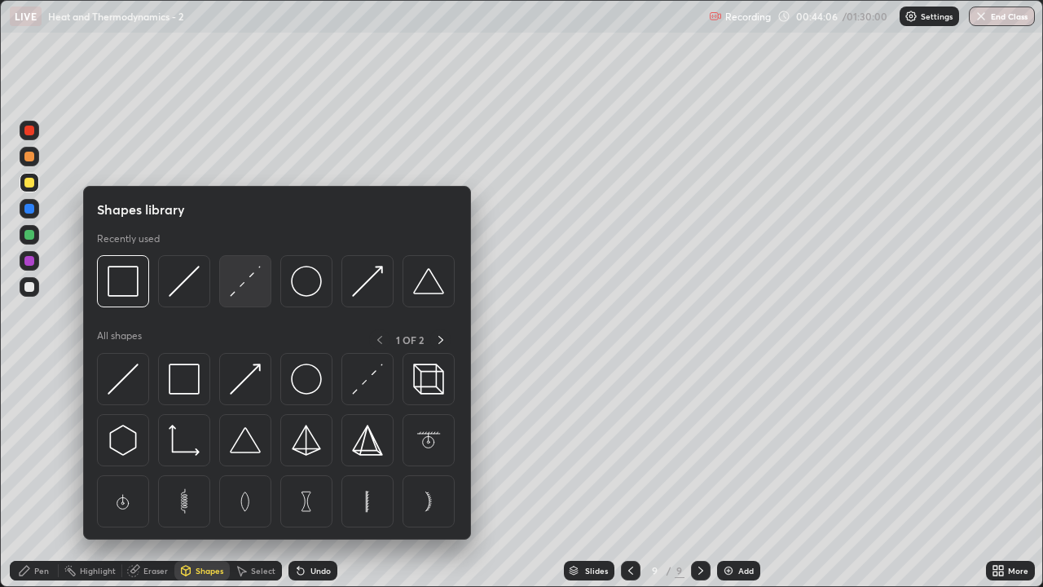
click at [245, 285] on img at bounding box center [245, 281] width 31 height 31
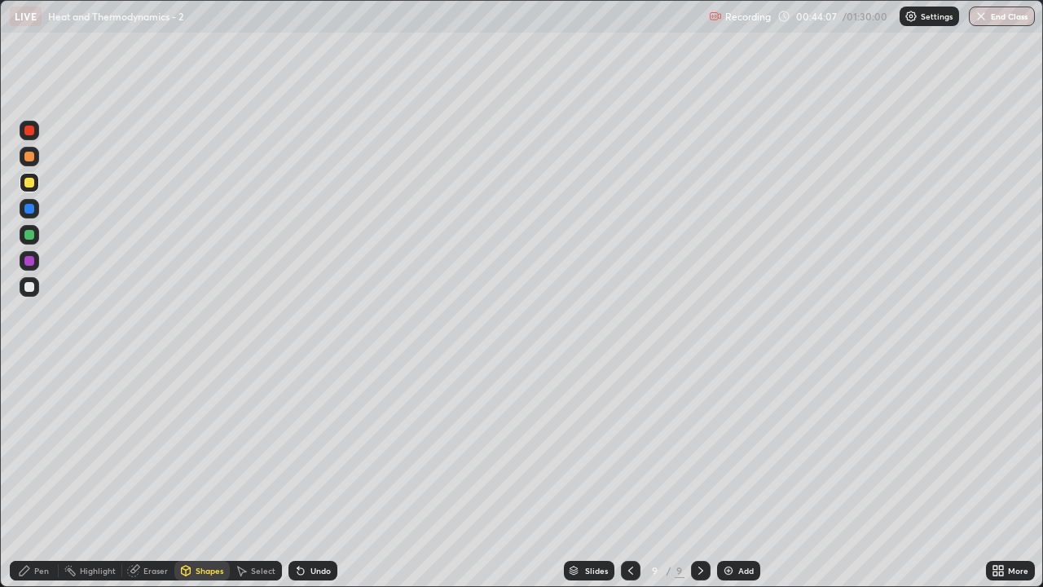
click at [29, 287] on div at bounding box center [29, 287] width 10 height 10
click at [45, 476] on div "Pen" at bounding box center [34, 571] width 49 height 20
click at [37, 236] on div at bounding box center [30, 235] width 20 height 20
click at [314, 476] on div "Undo" at bounding box center [321, 571] width 20 height 8
click at [315, 476] on div "Undo" at bounding box center [321, 571] width 20 height 8
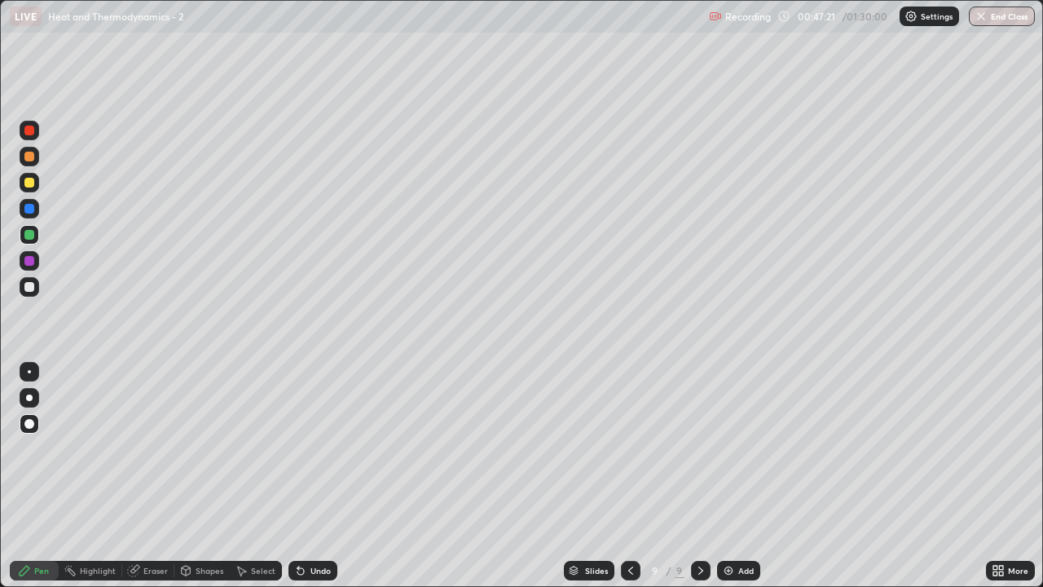
click at [306, 476] on div "Undo" at bounding box center [313, 571] width 49 height 20
click at [308, 476] on div "Undo" at bounding box center [313, 571] width 49 height 20
click at [309, 476] on div "Undo" at bounding box center [313, 571] width 49 height 20
click at [311, 476] on div "Undo" at bounding box center [321, 571] width 20 height 8
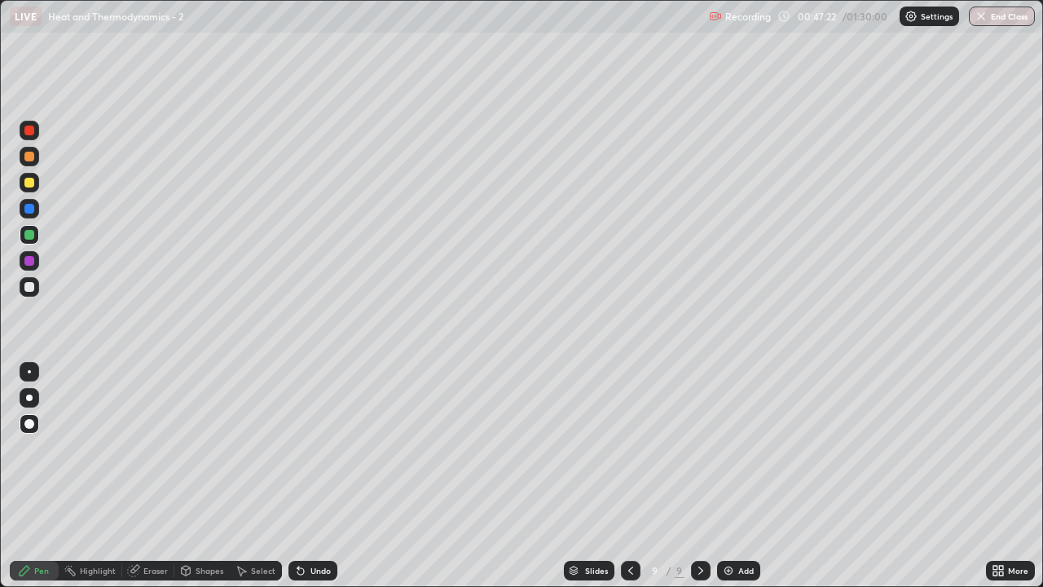
click at [311, 476] on div "Undo" at bounding box center [321, 571] width 20 height 8
click at [311, 476] on div "Undo" at bounding box center [313, 571] width 49 height 20
click at [312, 476] on div "Undo" at bounding box center [313, 571] width 49 height 20
click at [315, 476] on div "Undo" at bounding box center [313, 571] width 49 height 20
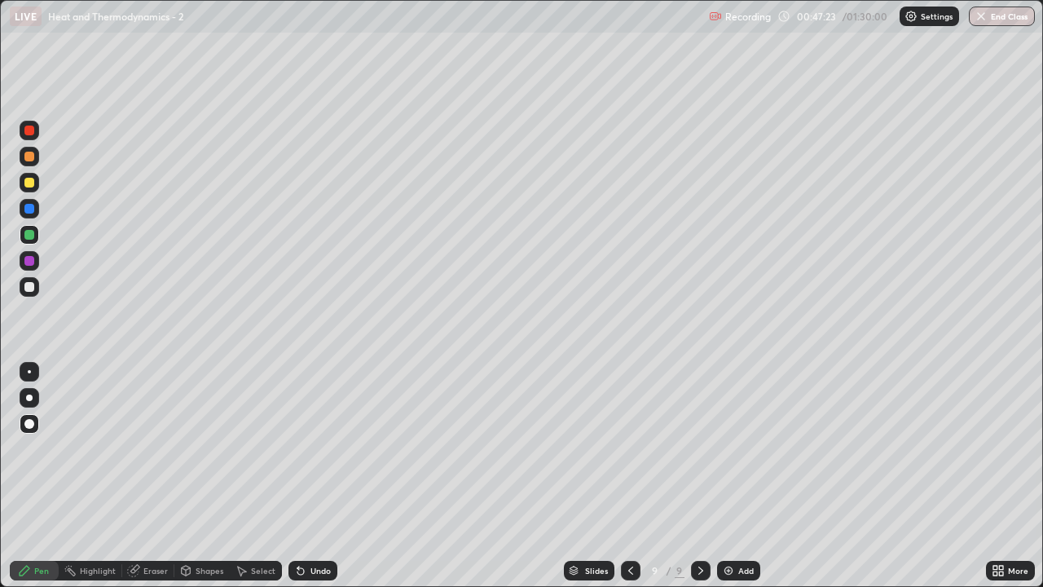
click at [316, 476] on div "Undo" at bounding box center [313, 571] width 49 height 20
click at [320, 476] on div "Undo" at bounding box center [313, 571] width 49 height 20
click at [322, 476] on div "Undo" at bounding box center [313, 571] width 49 height 20
click at [324, 476] on div "Undo" at bounding box center [313, 571] width 49 height 20
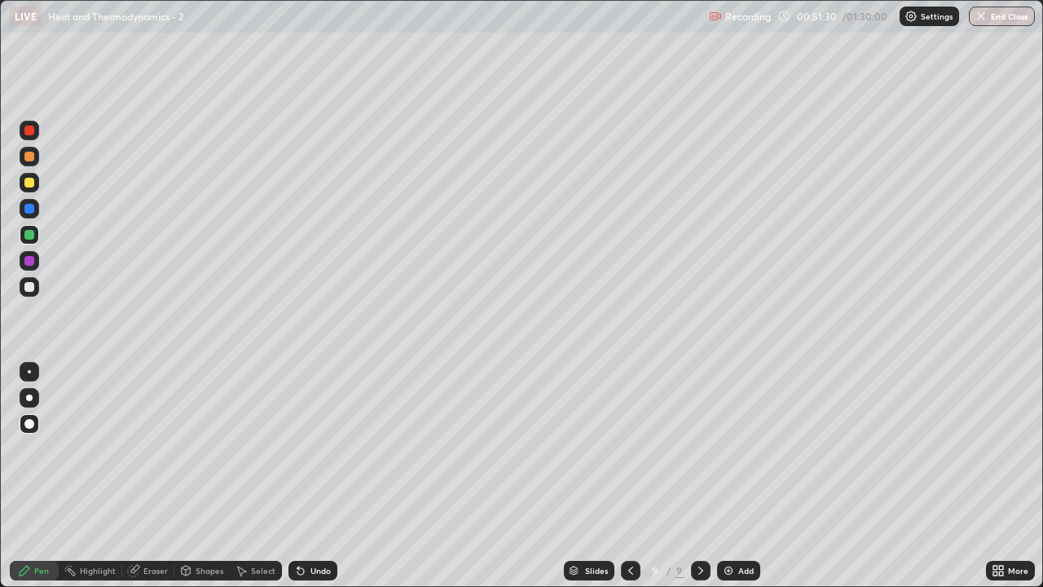
click at [726, 476] on img at bounding box center [728, 570] width 13 height 13
click at [29, 188] on div at bounding box center [30, 183] width 20 height 20
click at [210, 476] on div "Shapes" at bounding box center [210, 571] width 28 height 8
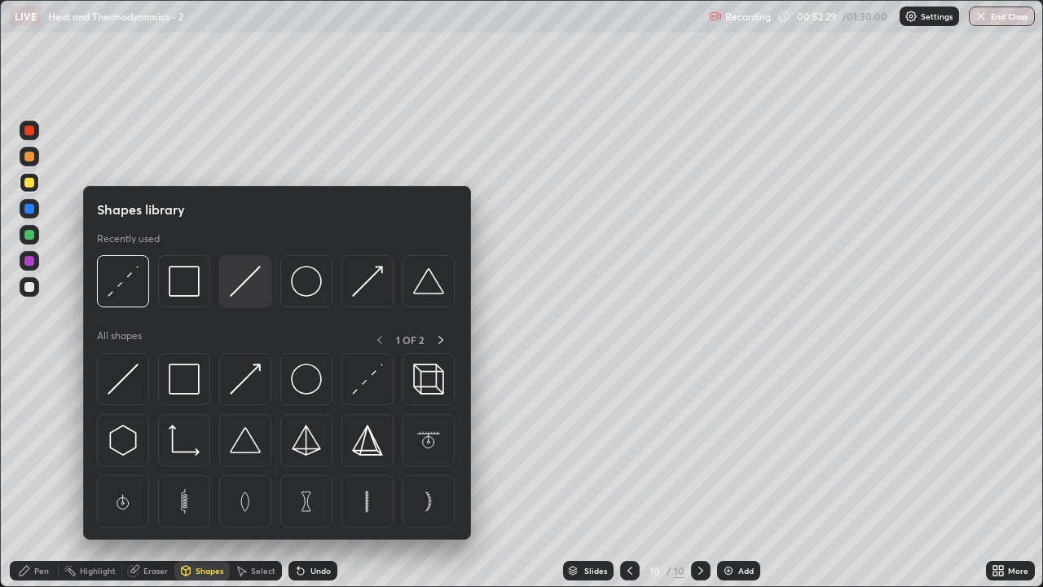
click at [239, 284] on img at bounding box center [245, 281] width 31 height 31
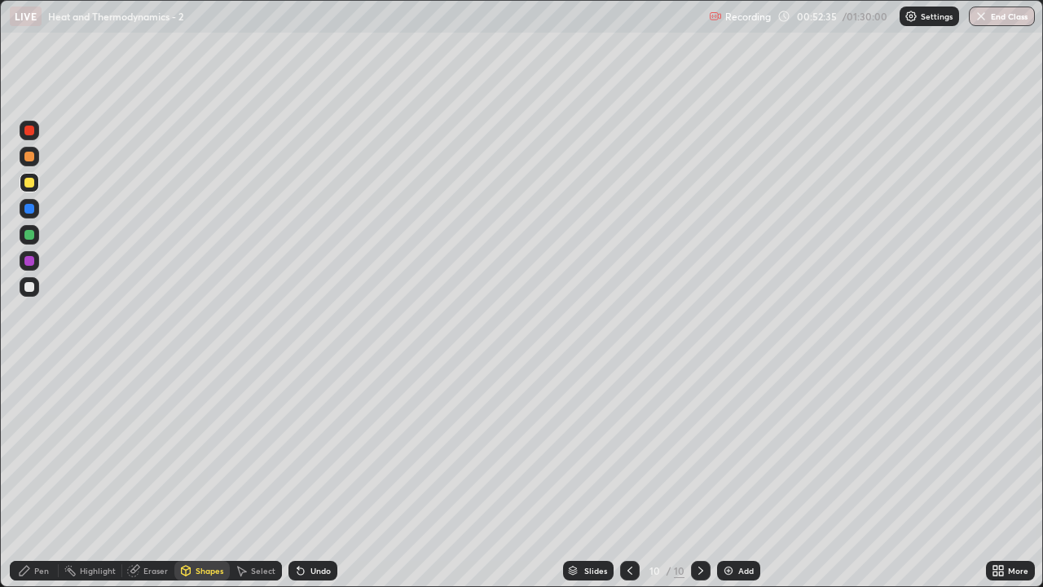
click at [35, 476] on div "Pen" at bounding box center [34, 571] width 49 height 20
click at [207, 476] on div "Shapes" at bounding box center [210, 571] width 28 height 8
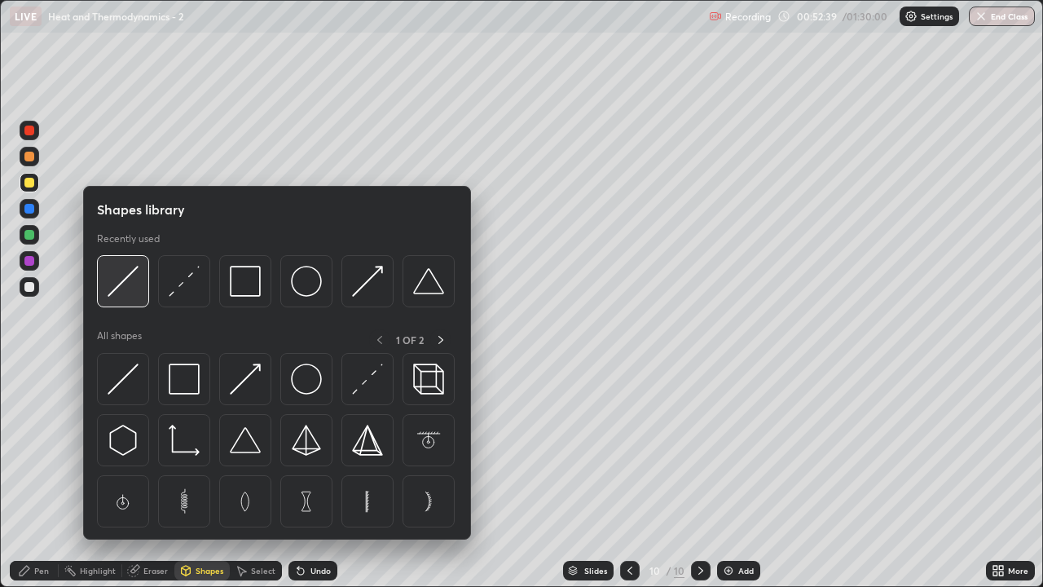
click at [138, 298] on div at bounding box center [123, 281] width 52 height 52
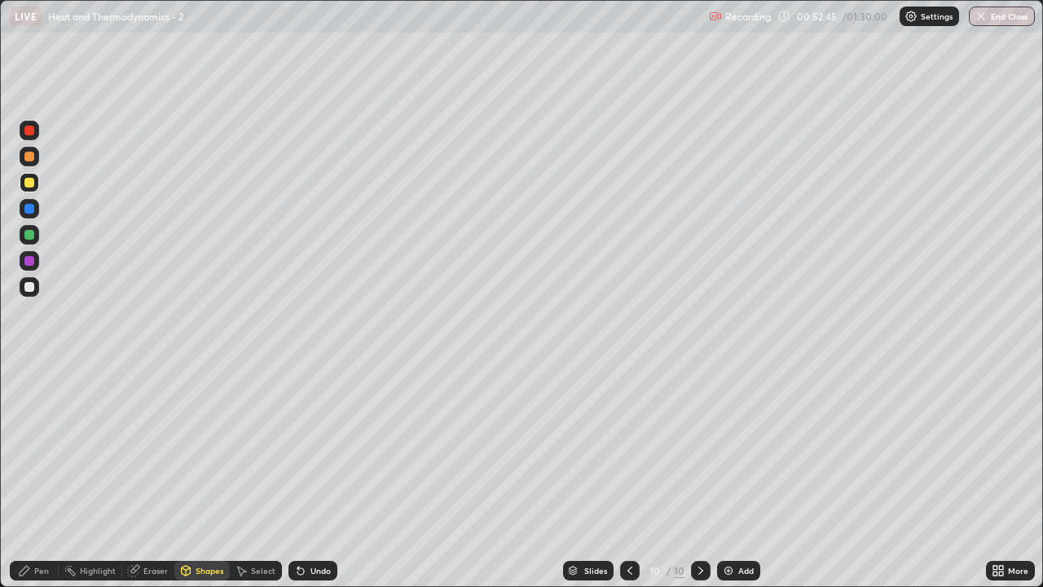
click at [44, 476] on div "Pen" at bounding box center [41, 571] width 15 height 8
click at [33, 236] on div at bounding box center [29, 235] width 10 height 10
click at [29, 288] on div at bounding box center [29, 287] width 10 height 10
click at [201, 476] on div "Shapes" at bounding box center [210, 571] width 28 height 8
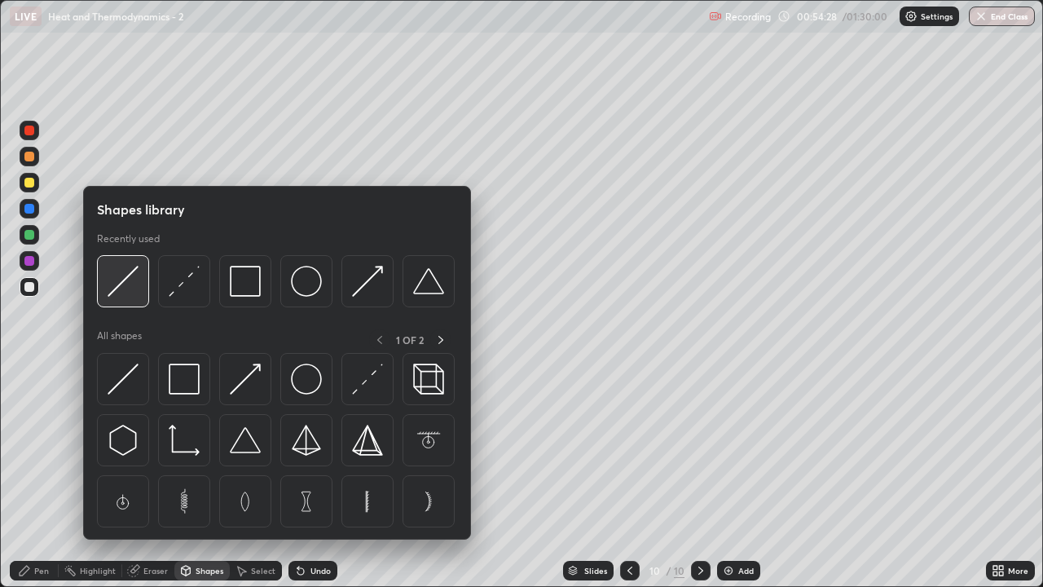
click at [133, 298] on div at bounding box center [123, 281] width 52 height 52
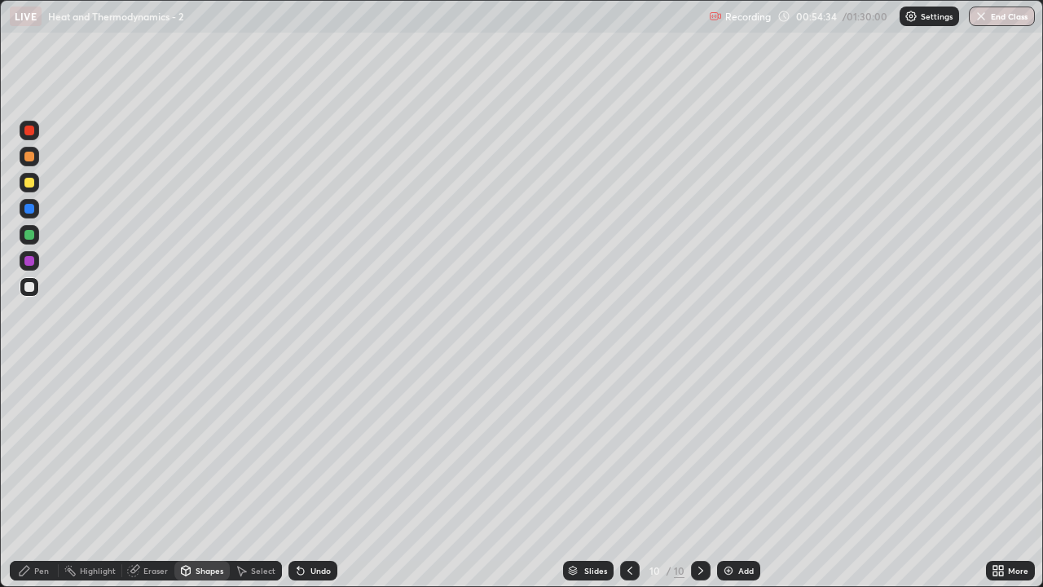
click at [43, 476] on div "Pen" at bounding box center [34, 571] width 49 height 20
click at [30, 287] on div at bounding box center [29, 287] width 10 height 10
click at [730, 476] on img at bounding box center [728, 570] width 13 height 13
click at [37, 180] on div at bounding box center [30, 183] width 20 height 20
click at [29, 289] on div at bounding box center [29, 287] width 10 height 10
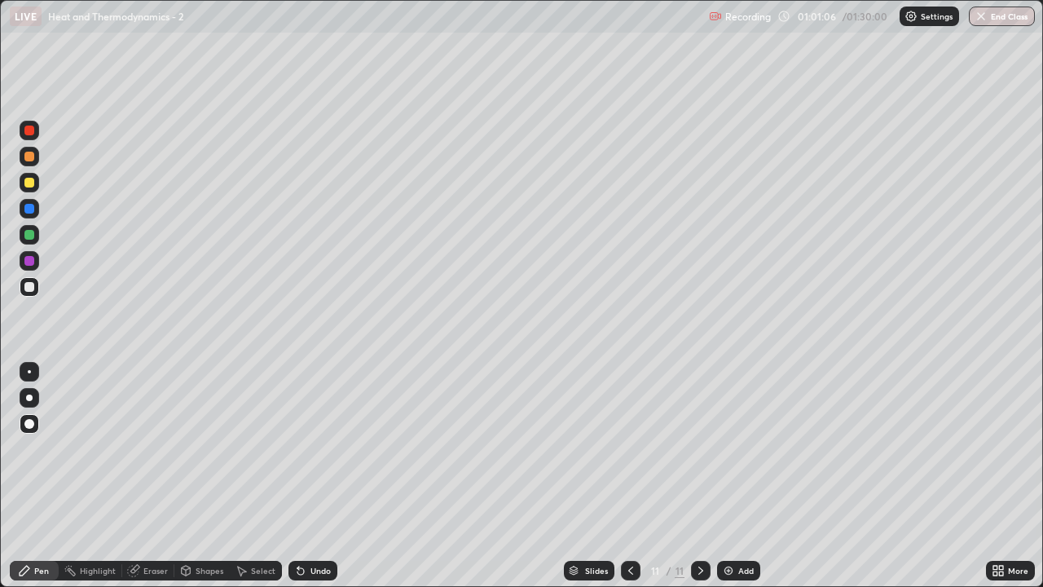
click at [731, 476] on img at bounding box center [728, 570] width 13 height 13
click at [28, 187] on div at bounding box center [29, 183] width 10 height 10
click at [33, 242] on div at bounding box center [30, 235] width 20 height 20
click at [31, 289] on div at bounding box center [29, 287] width 10 height 10
click at [29, 263] on div at bounding box center [29, 261] width 10 height 10
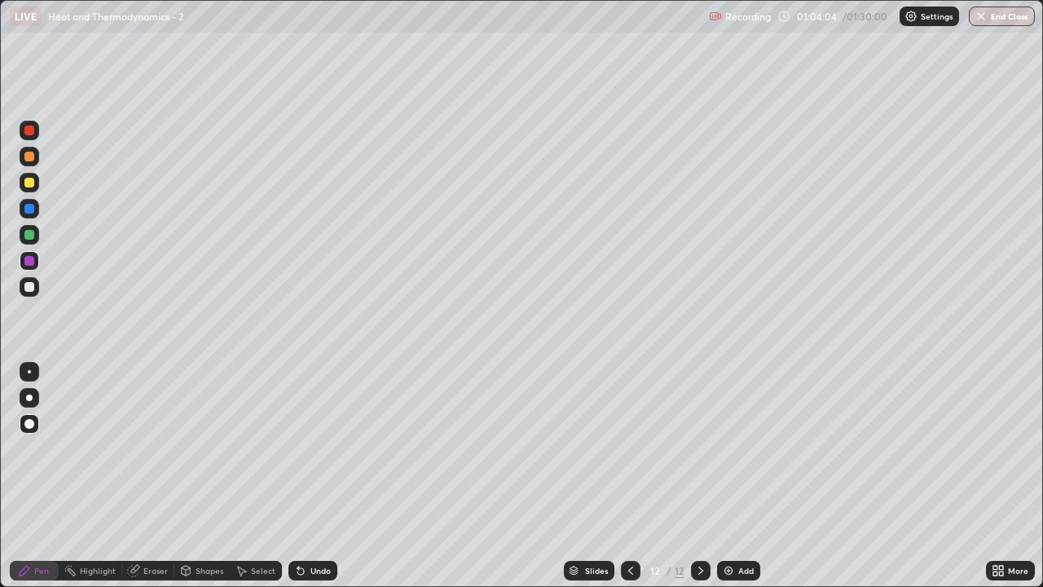
click at [29, 186] on div at bounding box center [29, 183] width 10 height 10
click at [735, 476] on div "Add" at bounding box center [738, 571] width 43 height 20
click at [31, 209] on div at bounding box center [29, 209] width 10 height 10
click at [27, 289] on div at bounding box center [29, 287] width 10 height 10
click at [726, 476] on img at bounding box center [728, 570] width 13 height 13
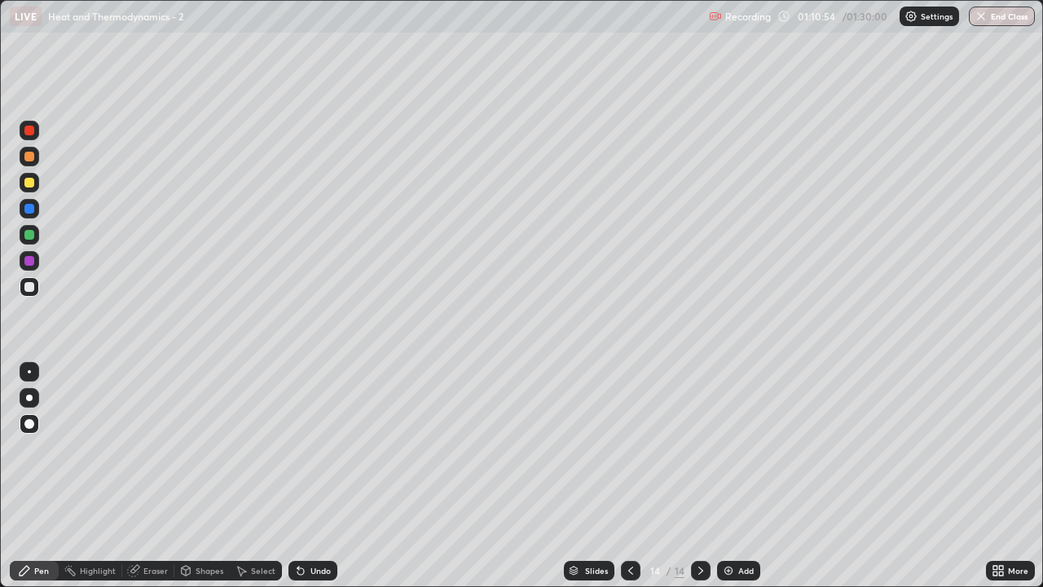
click at [33, 179] on div at bounding box center [29, 183] width 10 height 10
click at [853, 476] on div "Slides 14 / 14 Add" at bounding box center [661, 570] width 649 height 33
click at [29, 288] on div at bounding box center [29, 287] width 10 height 10
click at [33, 183] on div at bounding box center [29, 183] width 10 height 10
click at [1009, 20] on button "End Class" at bounding box center [1002, 17] width 66 height 20
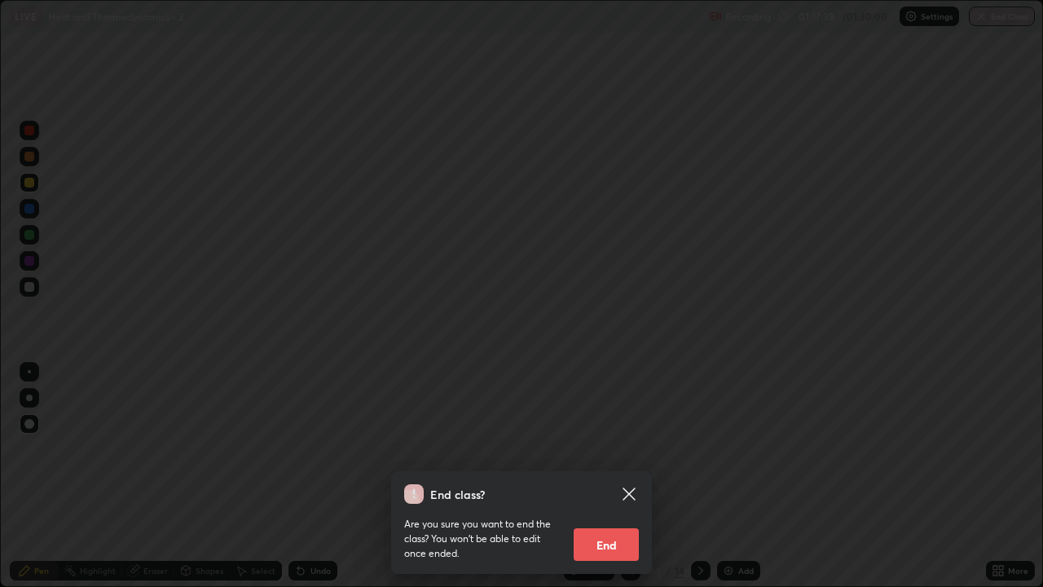
click at [619, 476] on button "End" at bounding box center [606, 544] width 65 height 33
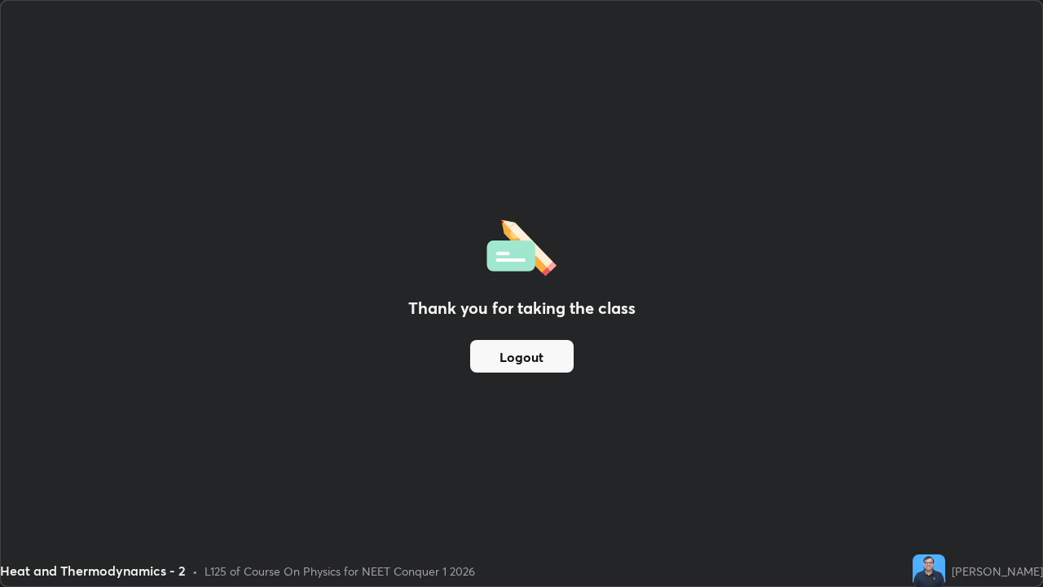
click at [559, 360] on button "Logout" at bounding box center [522, 356] width 104 height 33
